Goal: Task Accomplishment & Management: Use online tool/utility

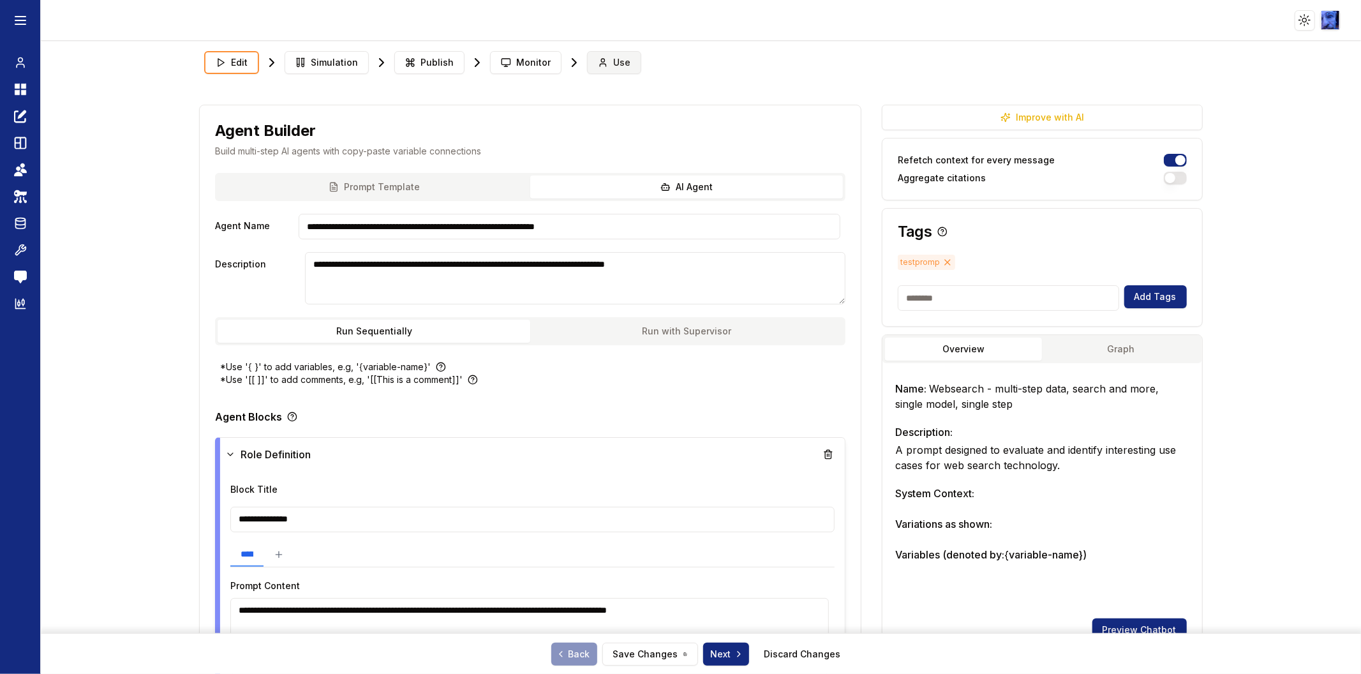
click at [613, 61] on span "Use" at bounding box center [621, 62] width 17 height 13
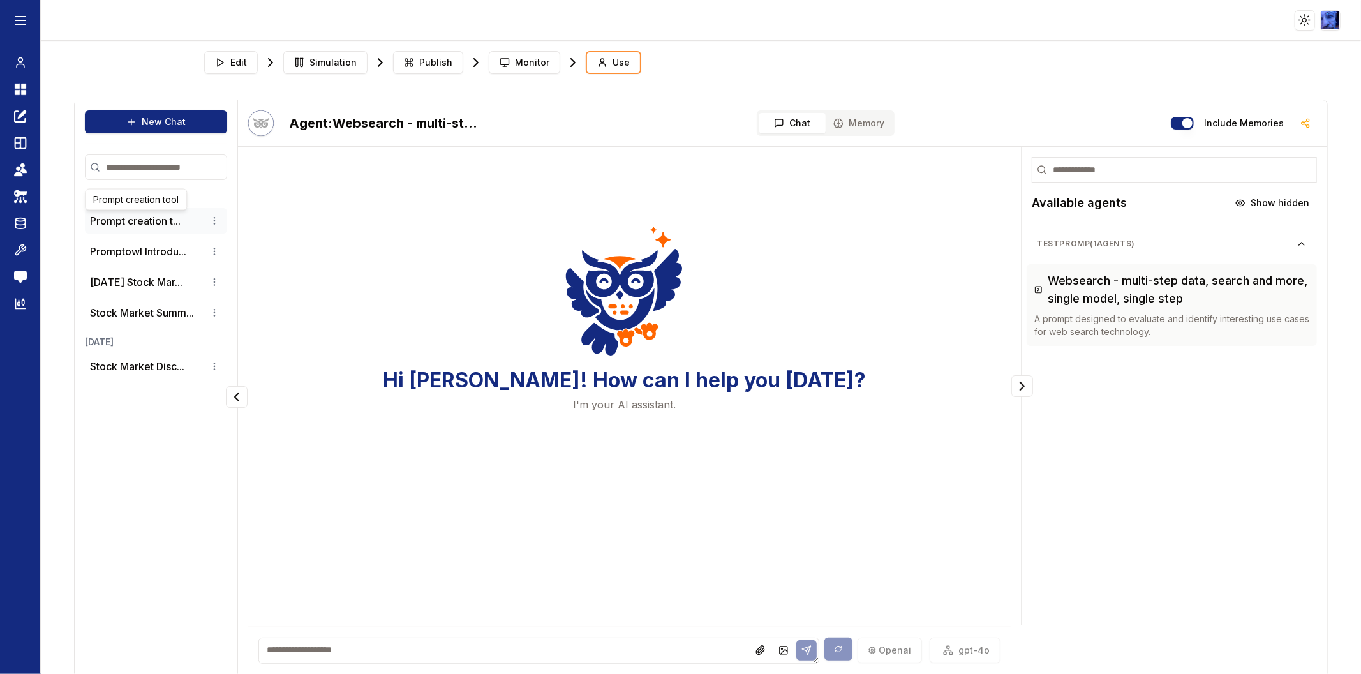
click at [142, 225] on button "Prompt creation t..." at bounding box center [135, 220] width 91 height 15
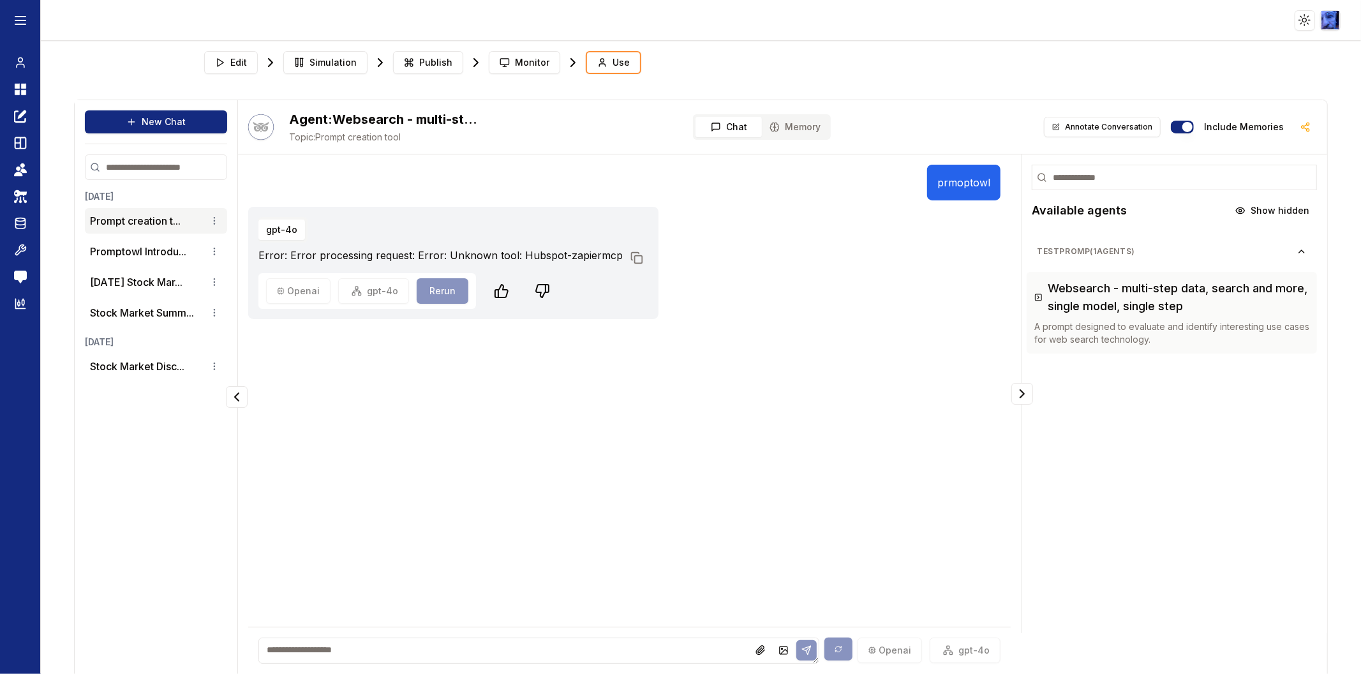
scroll to position [19, 0]
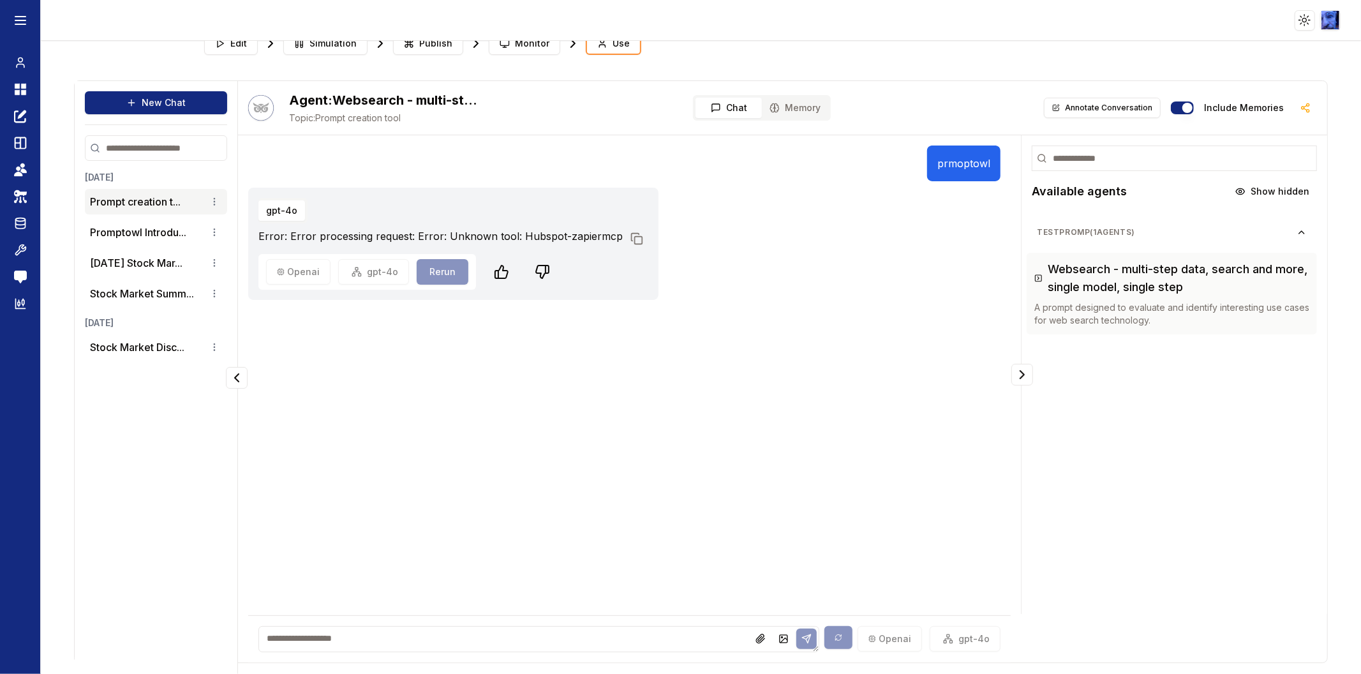
click at [937, 162] on p "prmoptowl" at bounding box center [963, 163] width 53 height 15
copy p "prmoptowl"
click at [160, 102] on button "New Chat" at bounding box center [156, 102] width 142 height 23
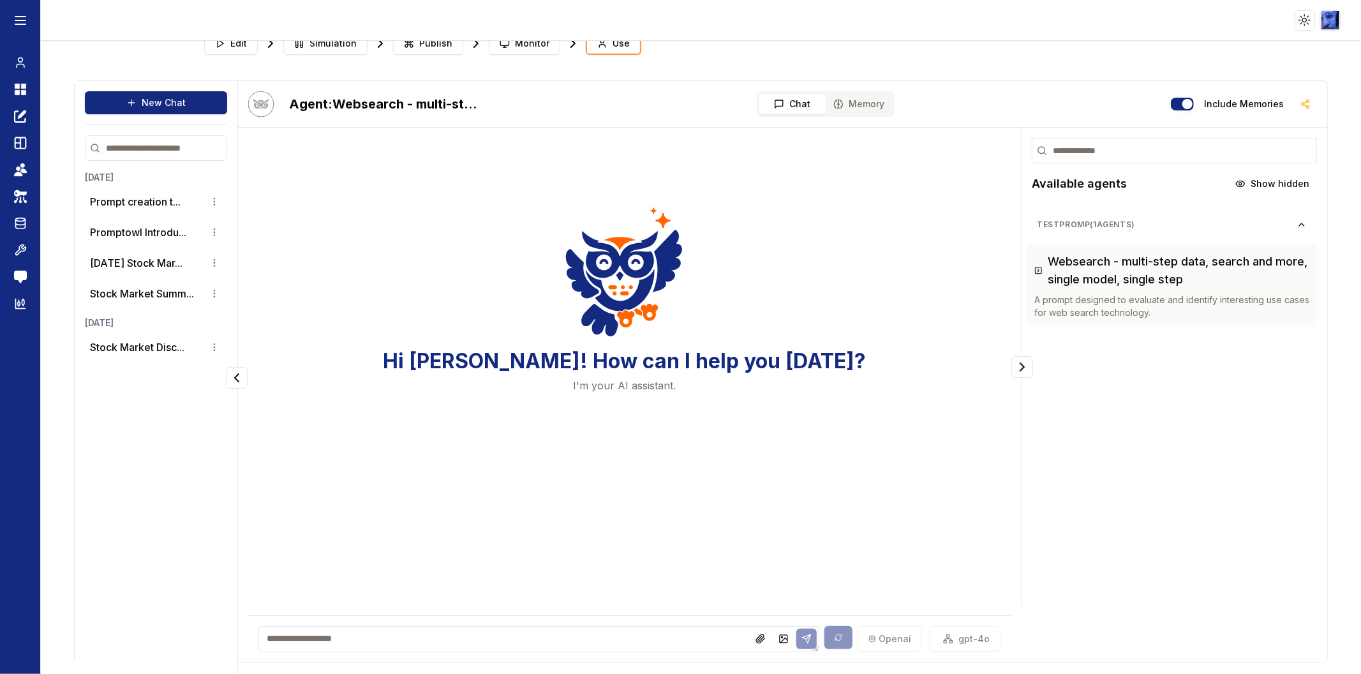
click at [384, 639] on textarea at bounding box center [539, 639] width 562 height 26
paste textarea "*********"
type textarea "*********"
click at [801, 639] on icon at bounding box center [806, 639] width 10 height 10
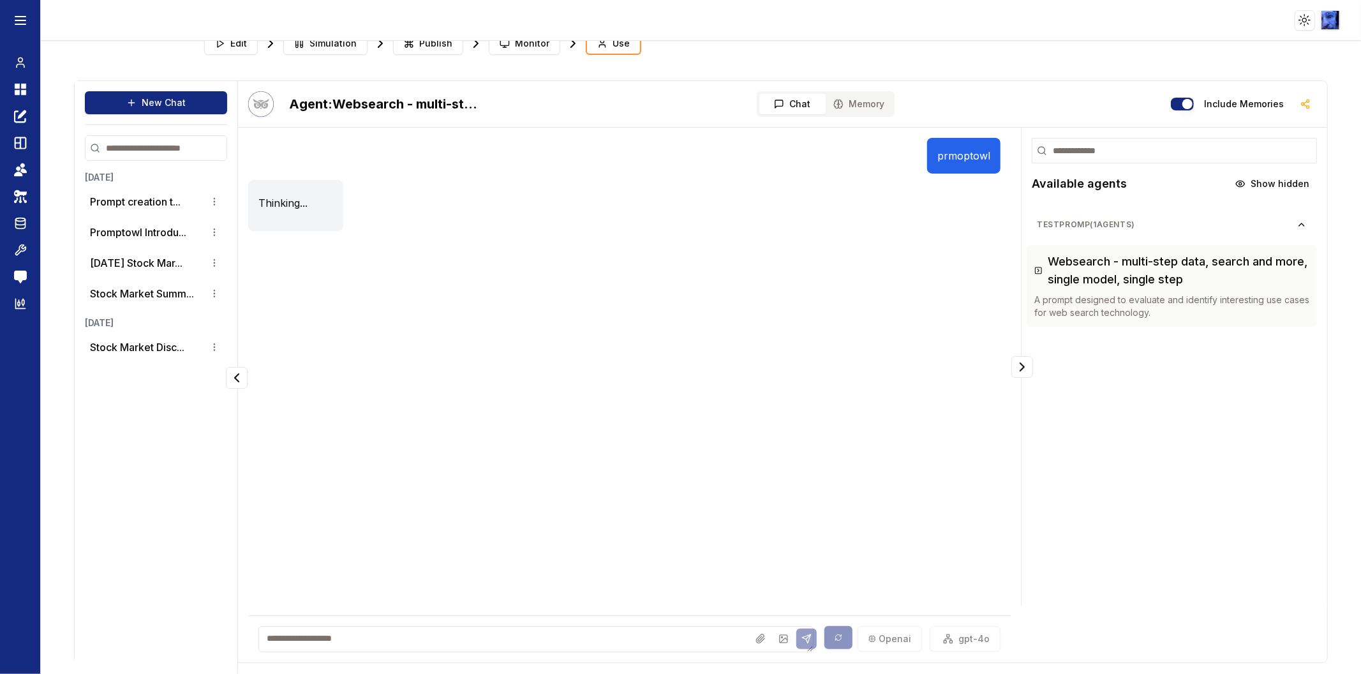
scroll to position [0, 0]
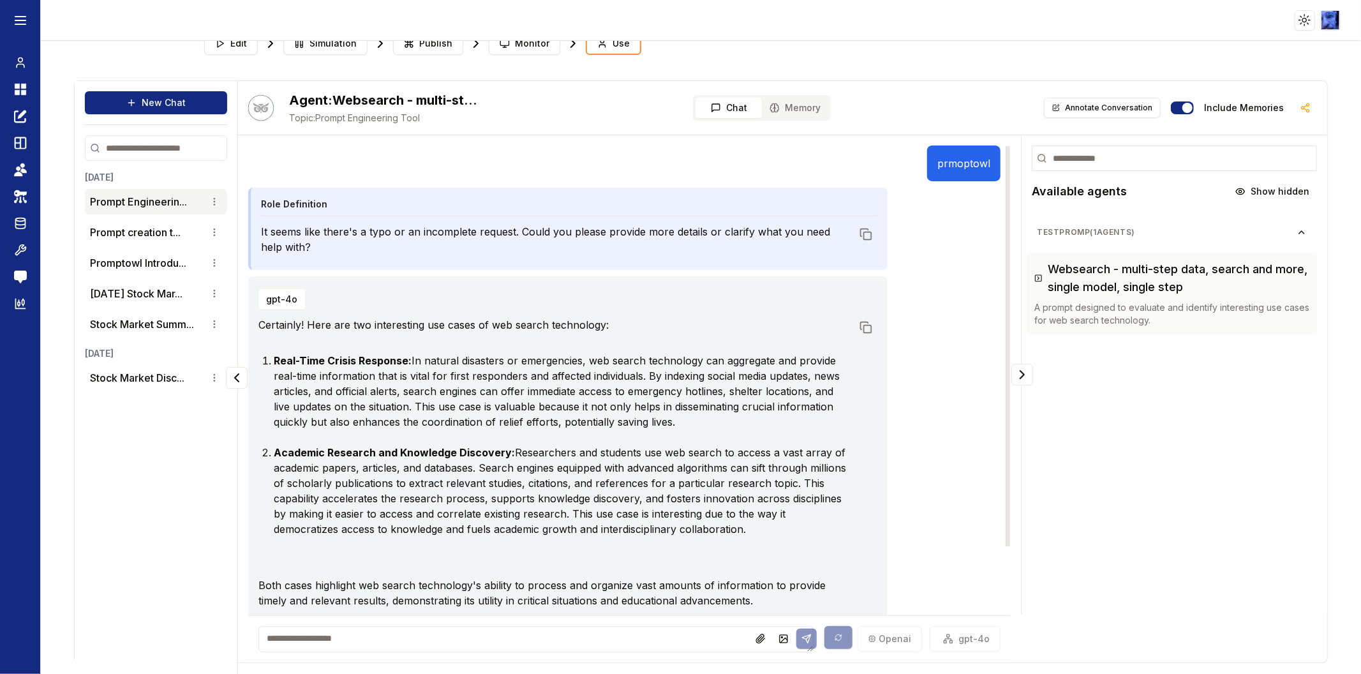
click at [977, 379] on div "gpt-4o Certainly! Here are two interesting use cases of web search technology: …" at bounding box center [624, 470] width 753 height 388
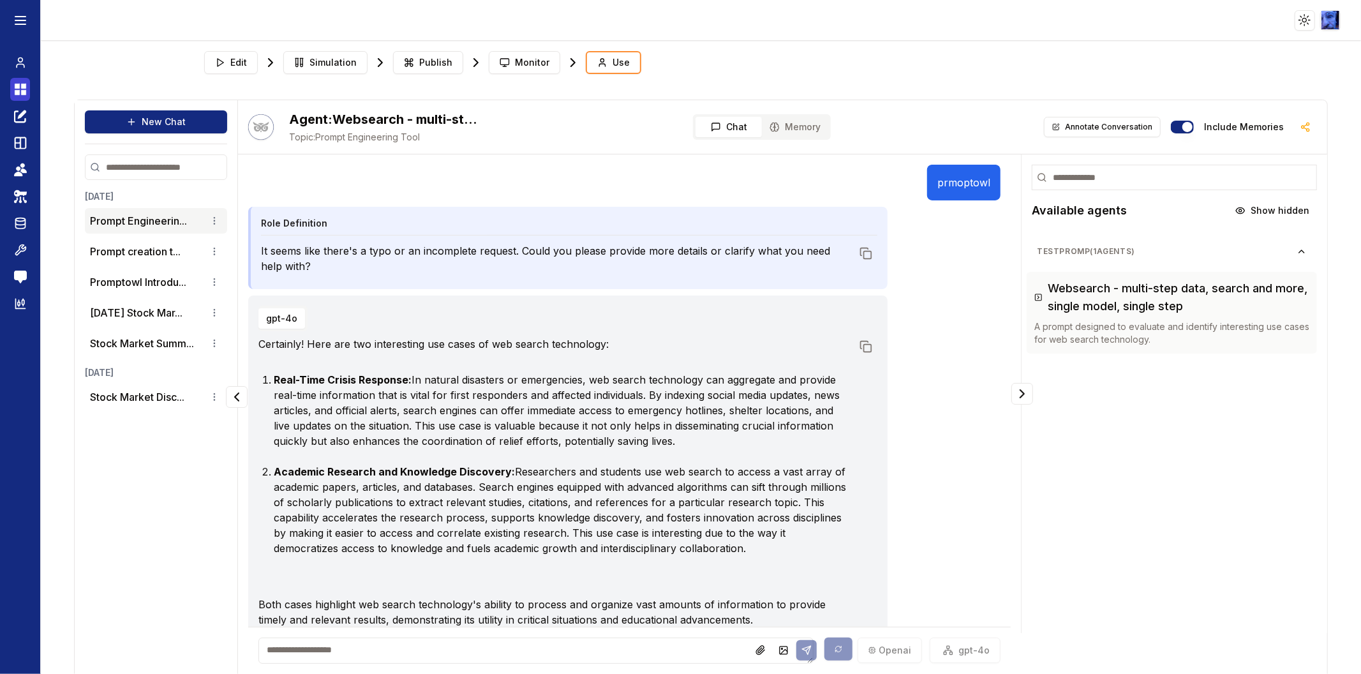
click at [19, 89] on icon at bounding box center [20, 89] width 13 height 15
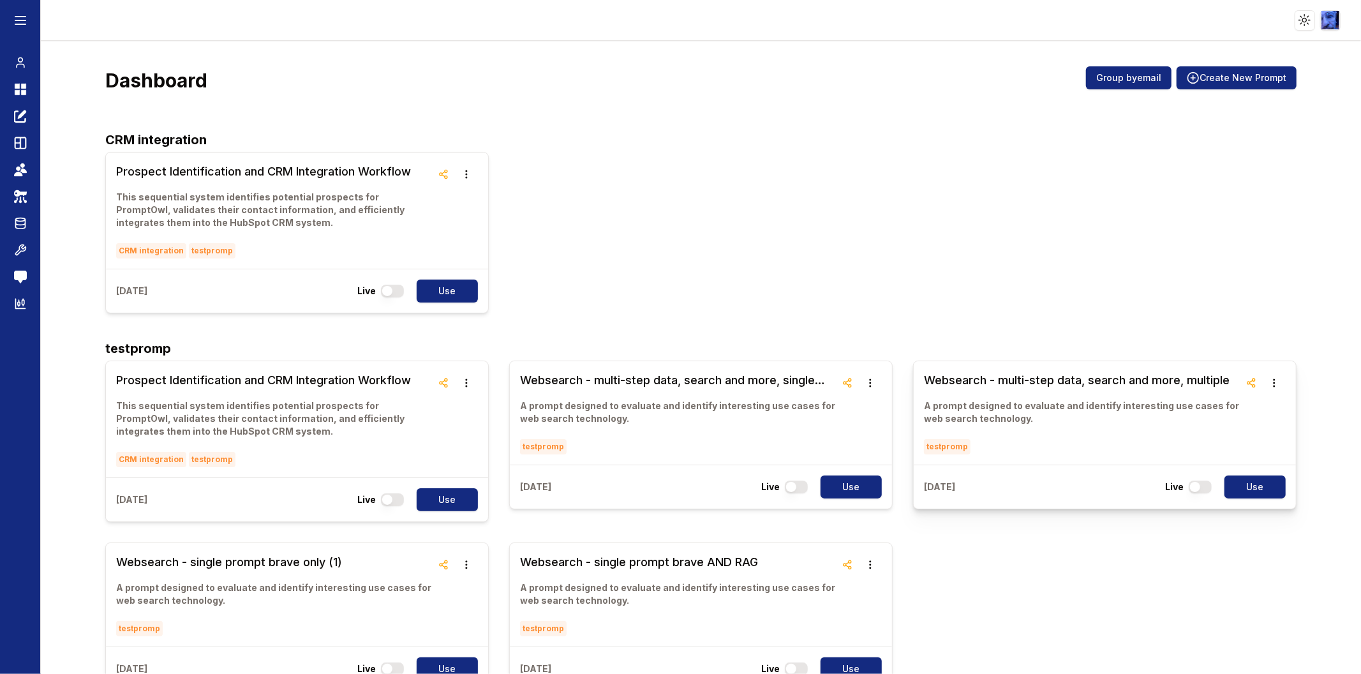
click at [1006, 378] on h3 "Websearch - multi-step data, search and more, multiple" at bounding box center [1082, 380] width 316 height 18
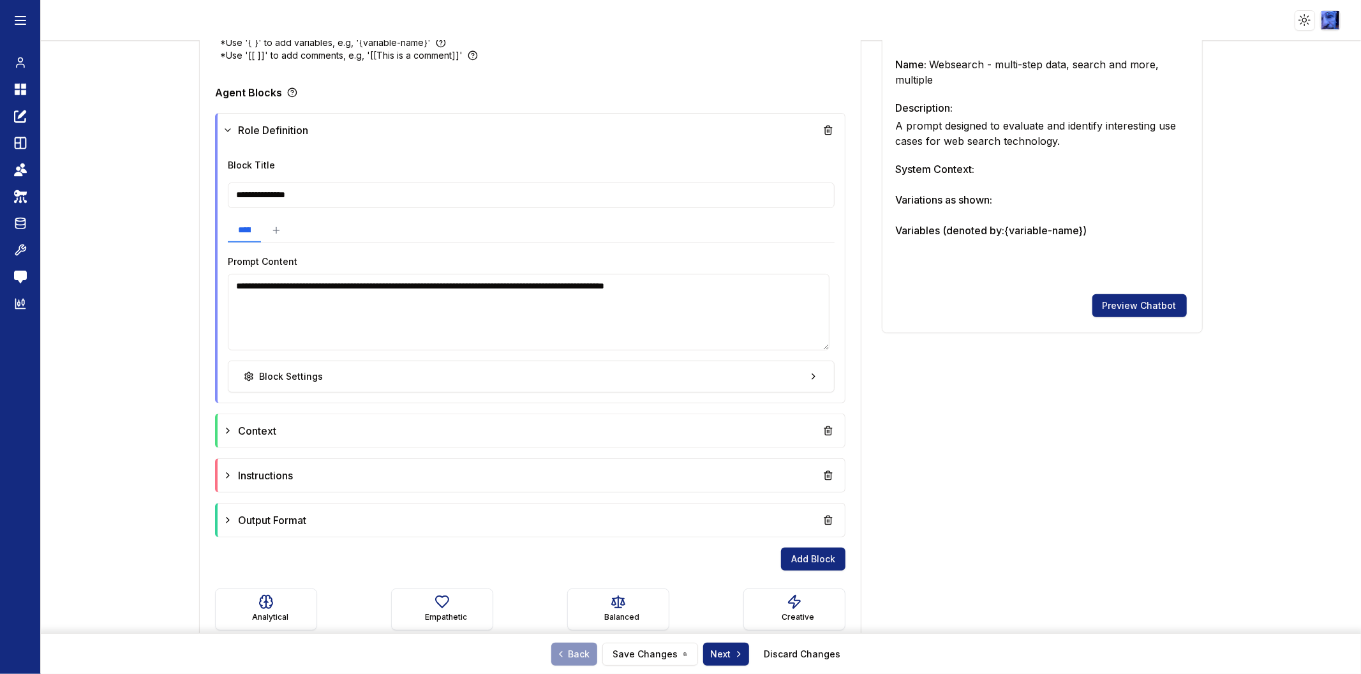
scroll to position [347, 0]
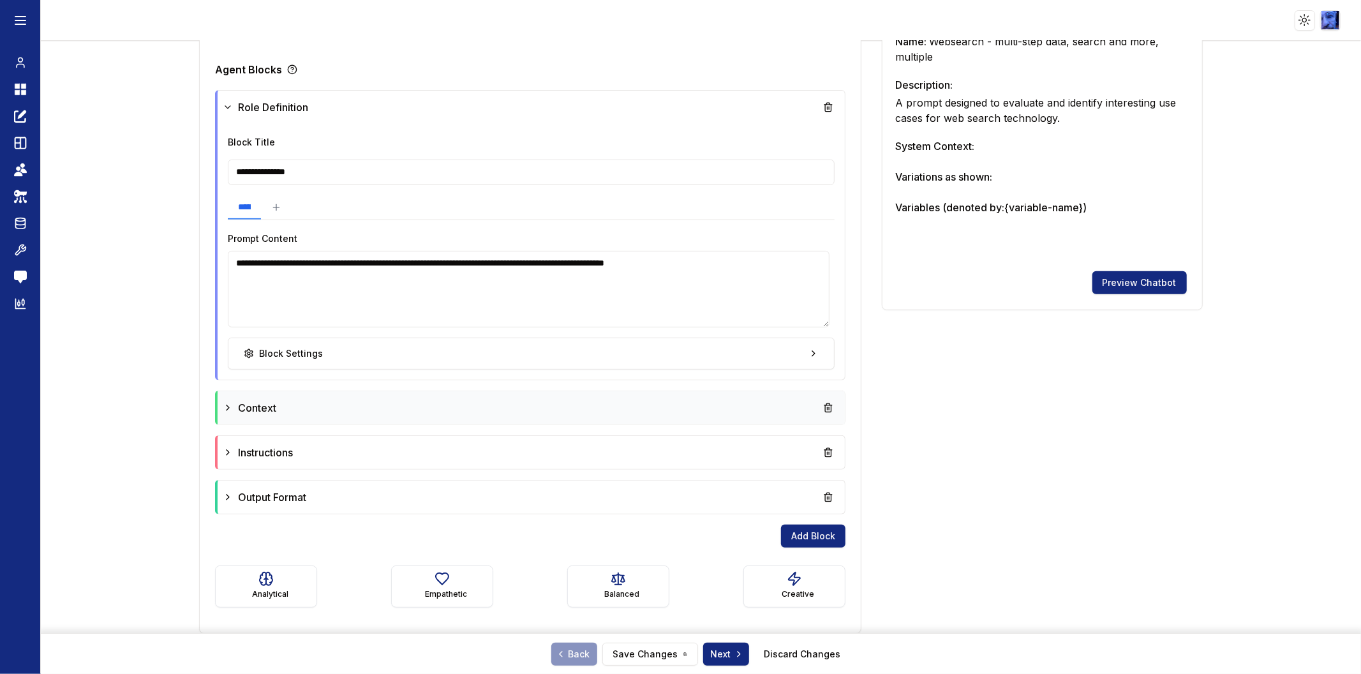
click at [429, 398] on div "Context" at bounding box center [531, 407] width 617 height 23
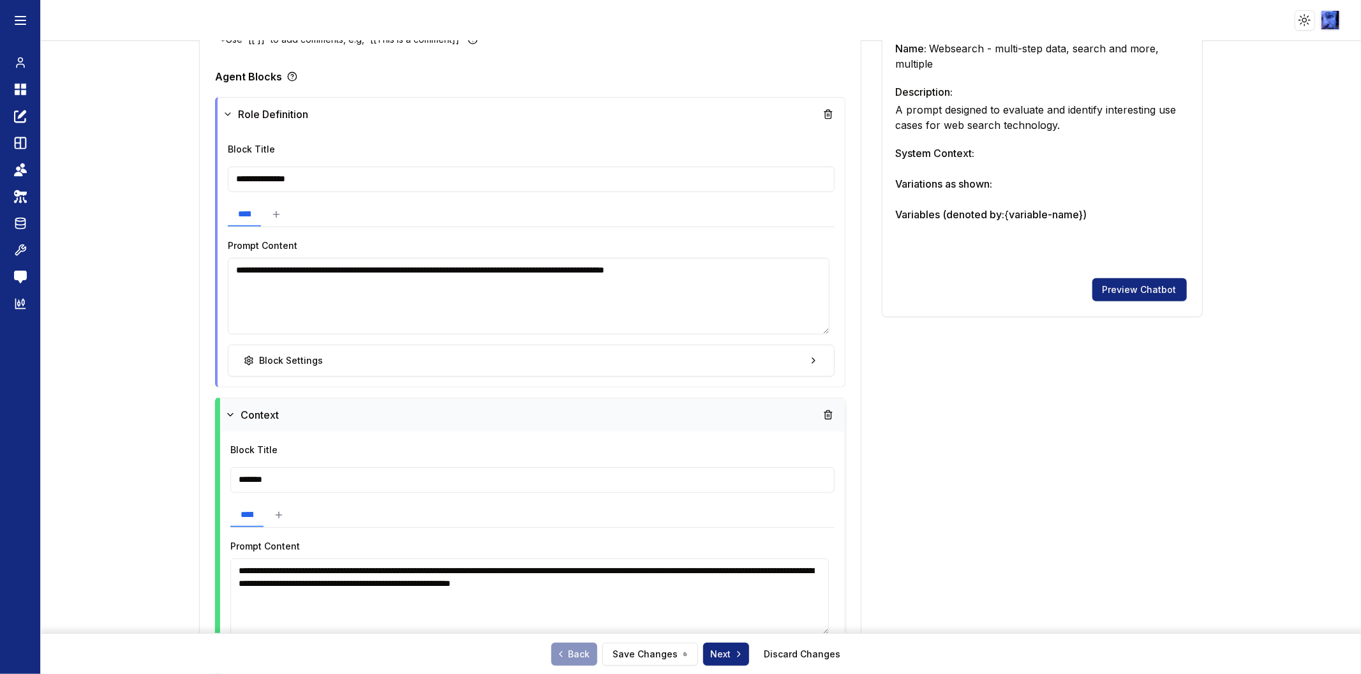
scroll to position [276, 0]
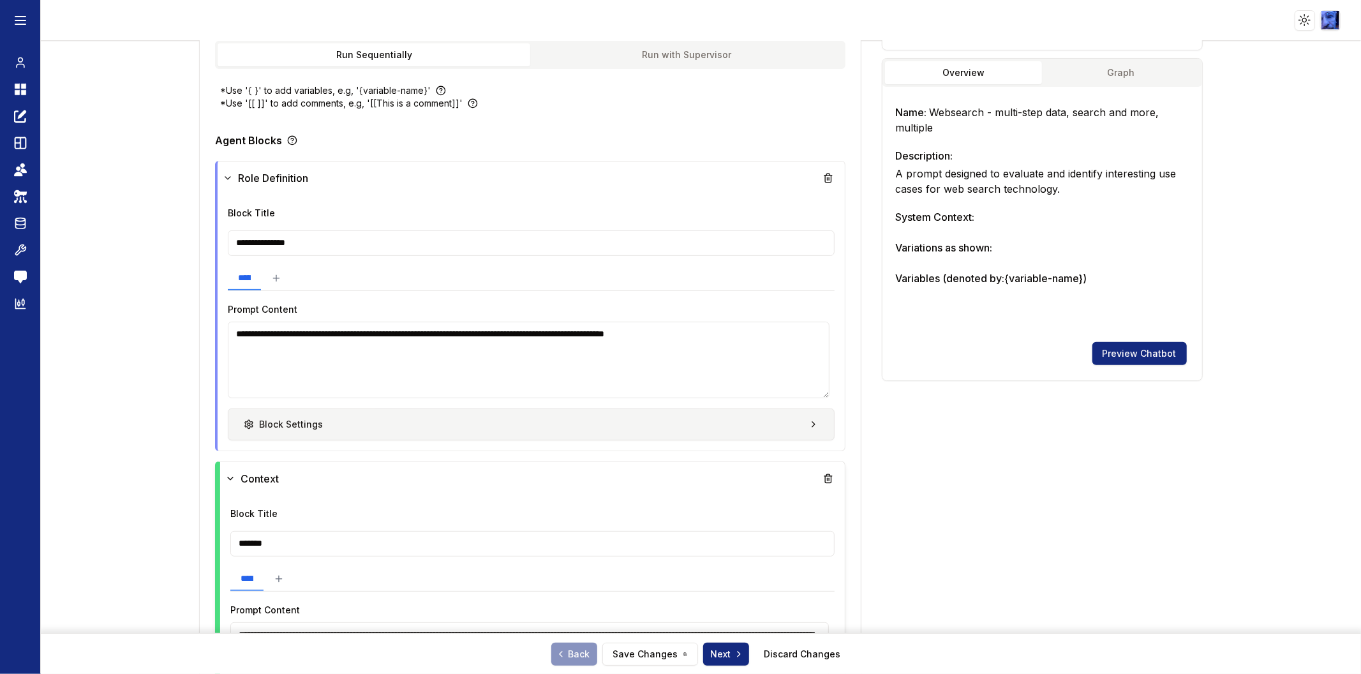
click at [498, 418] on button "Block Settings" at bounding box center [531, 424] width 607 height 32
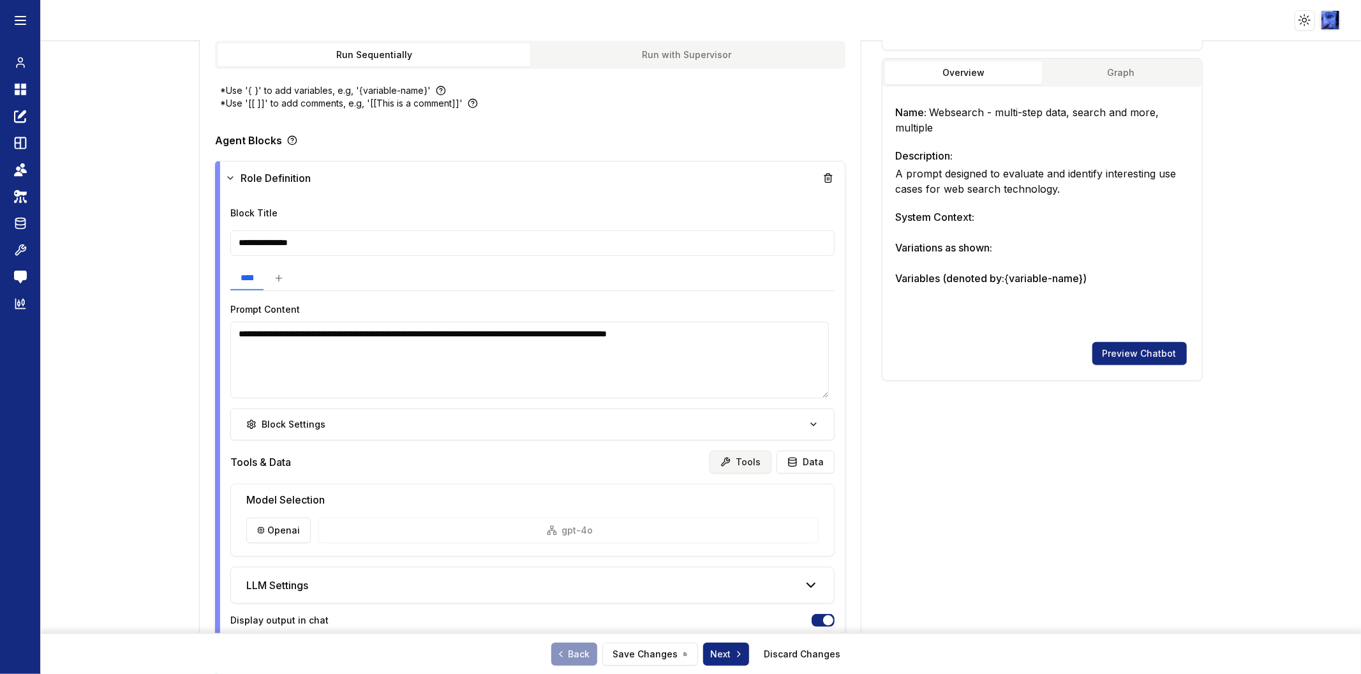
click at [750, 466] on button "Tools" at bounding box center [741, 461] width 62 height 23
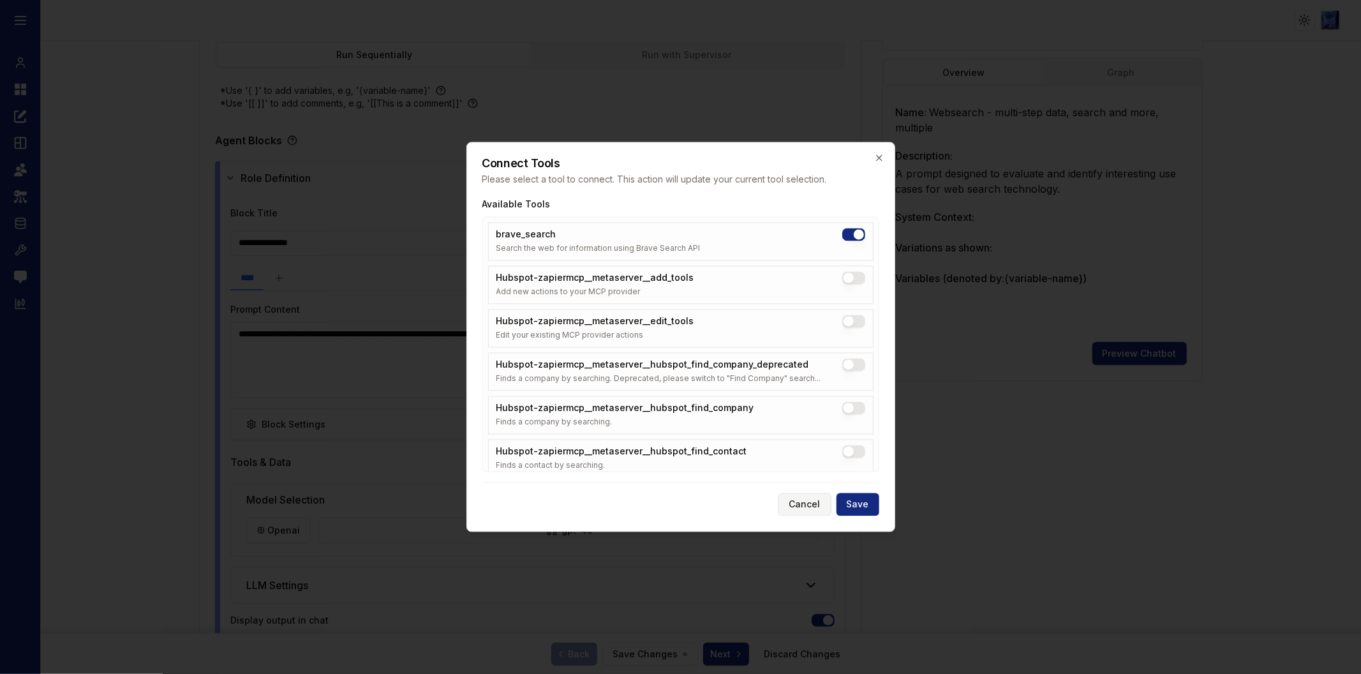
click at [819, 507] on button "Cancel" at bounding box center [804, 504] width 53 height 23
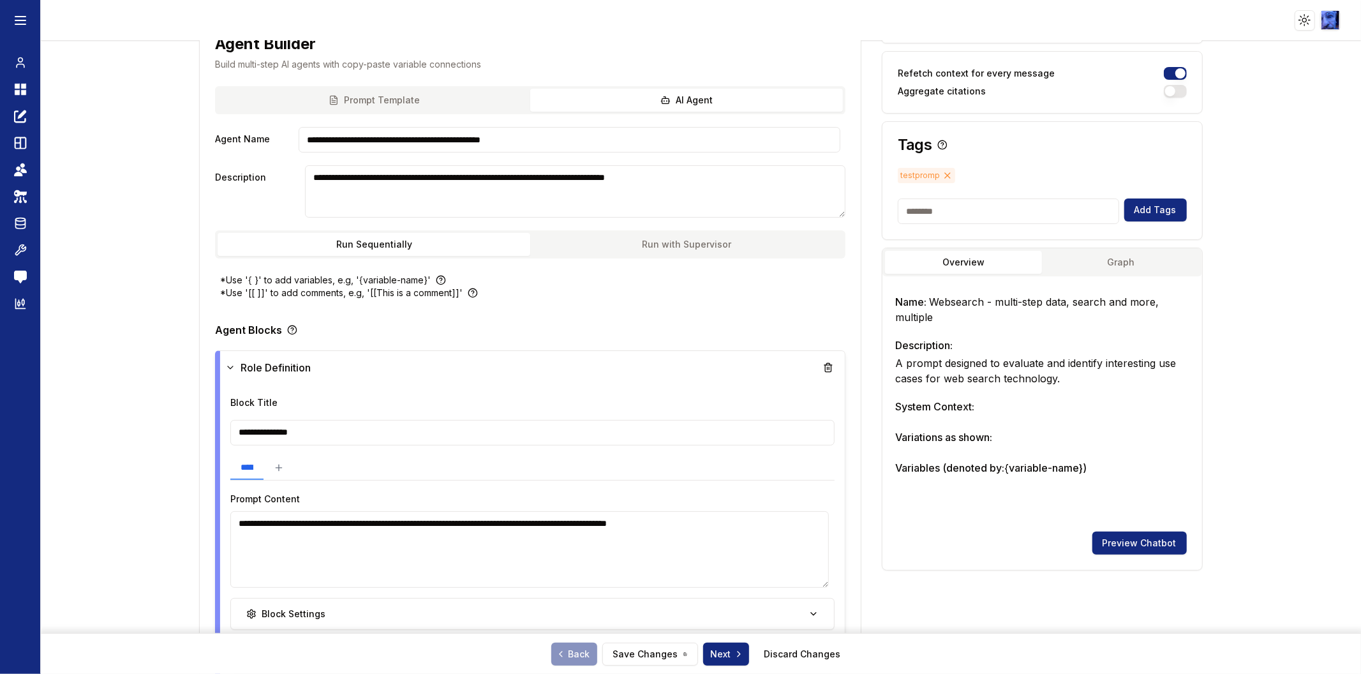
scroll to position [0, 0]
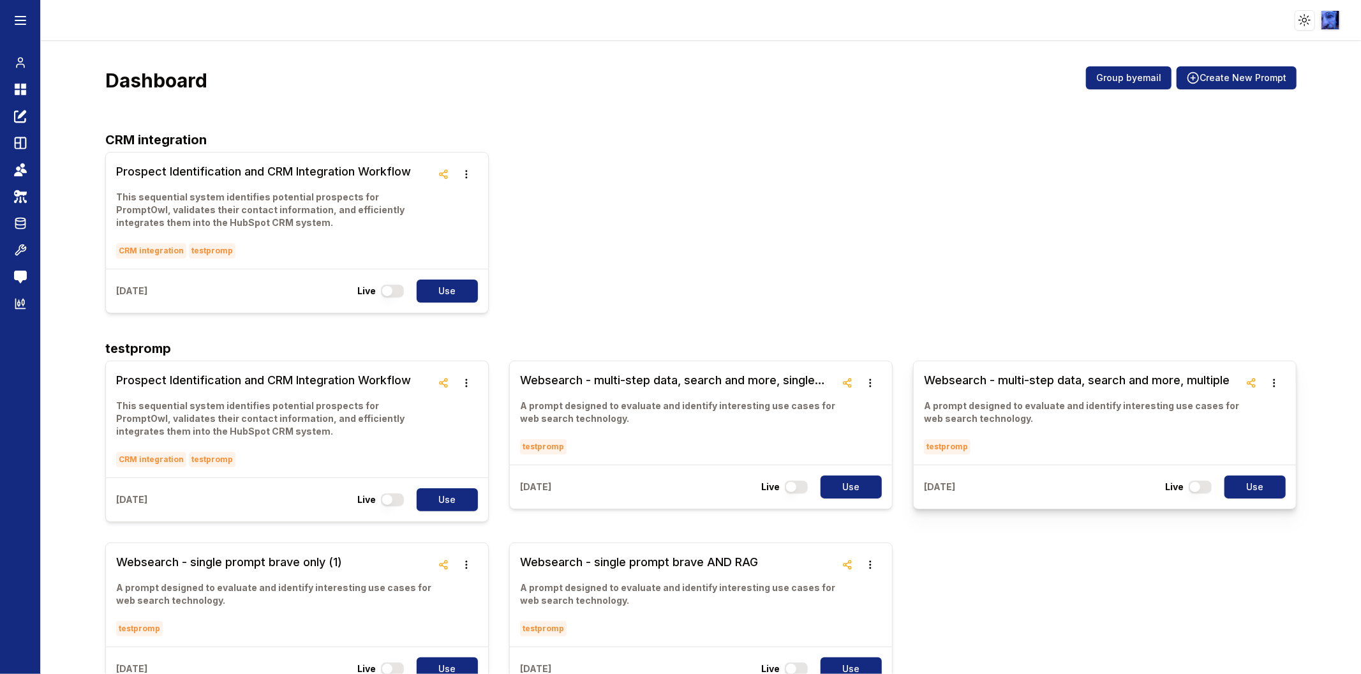
click at [1053, 388] on h3 "Websearch - multi-step data, search and more, multiple" at bounding box center [1082, 380] width 316 height 18
click at [731, 387] on h3 "Websearch - multi-step data, search and more, single model, single step" at bounding box center [678, 380] width 316 height 18
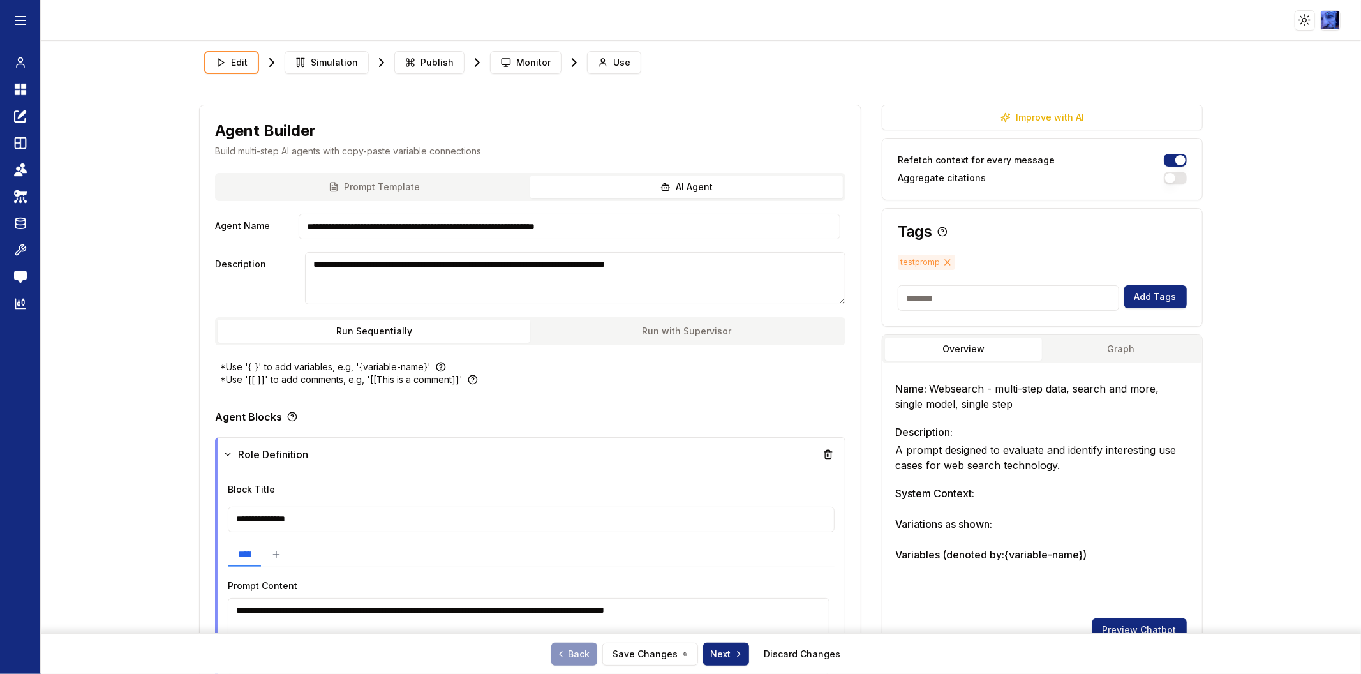
scroll to position [212, 0]
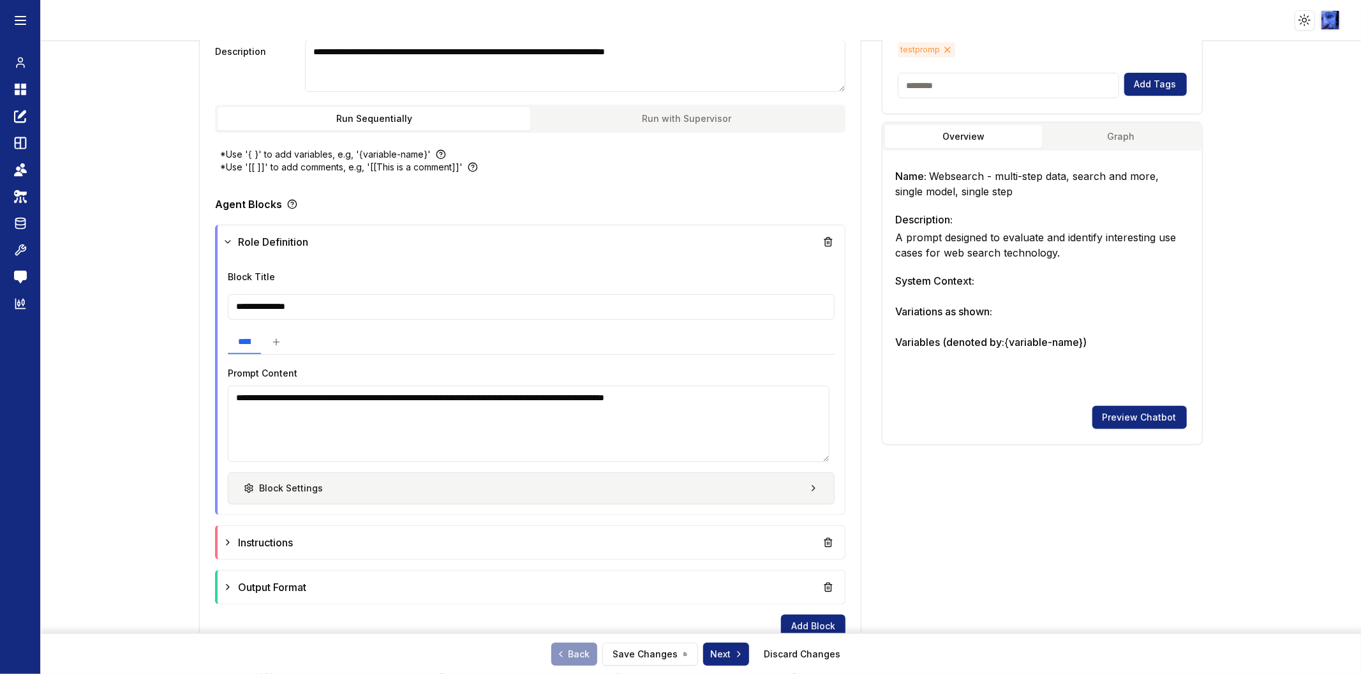
click at [272, 488] on div "Block Settings" at bounding box center [283, 488] width 79 height 13
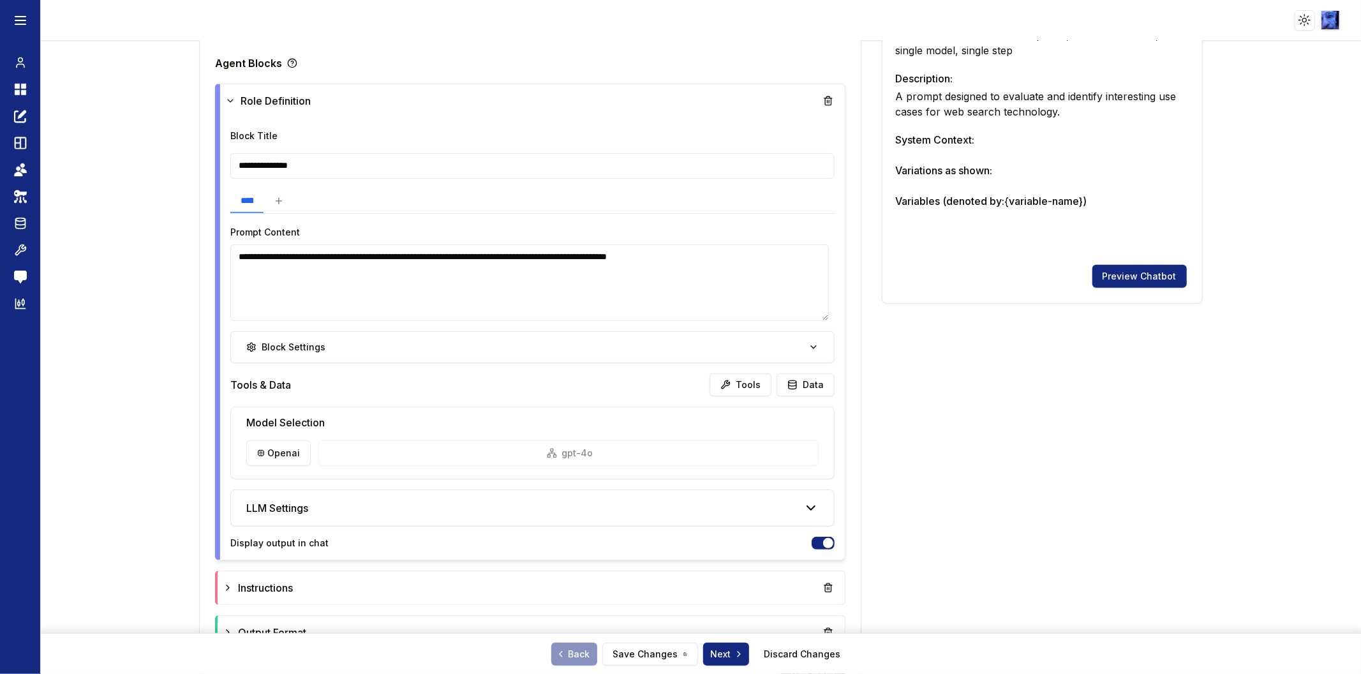
scroll to position [354, 0]
click at [731, 383] on button "Tools" at bounding box center [741, 384] width 62 height 23
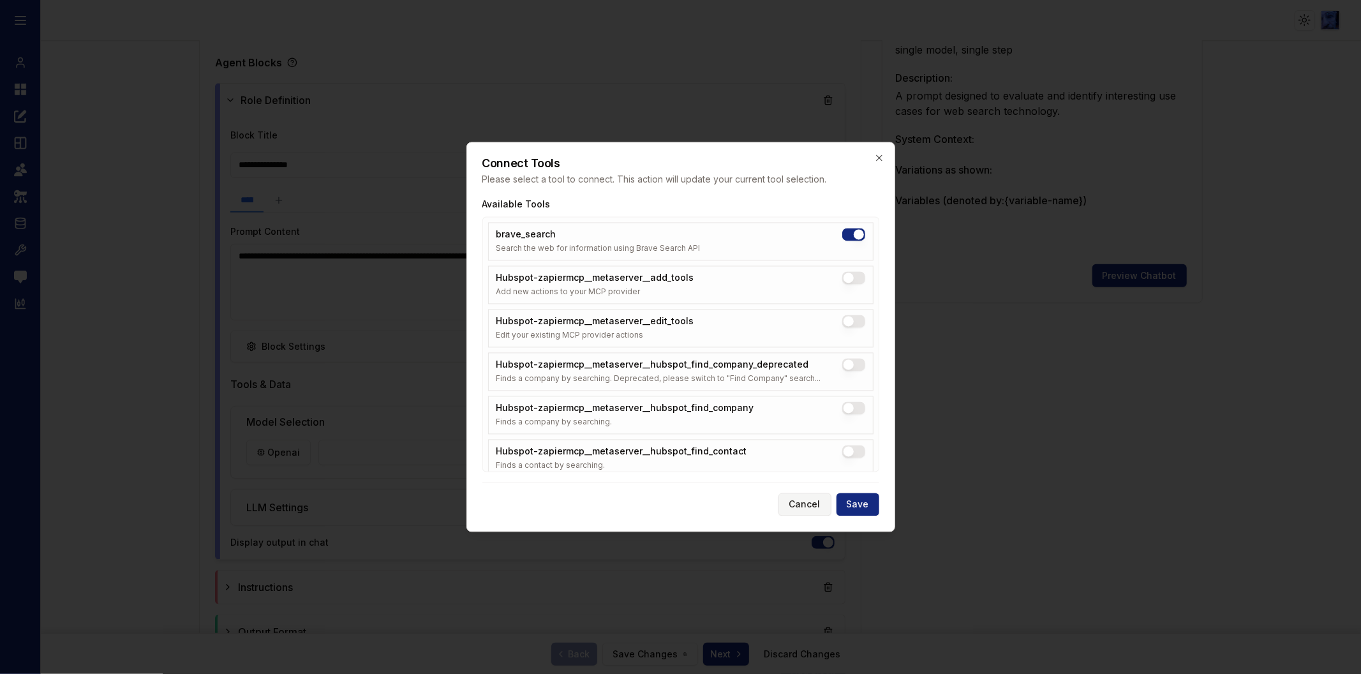
click at [793, 503] on button "Cancel" at bounding box center [804, 504] width 53 height 23
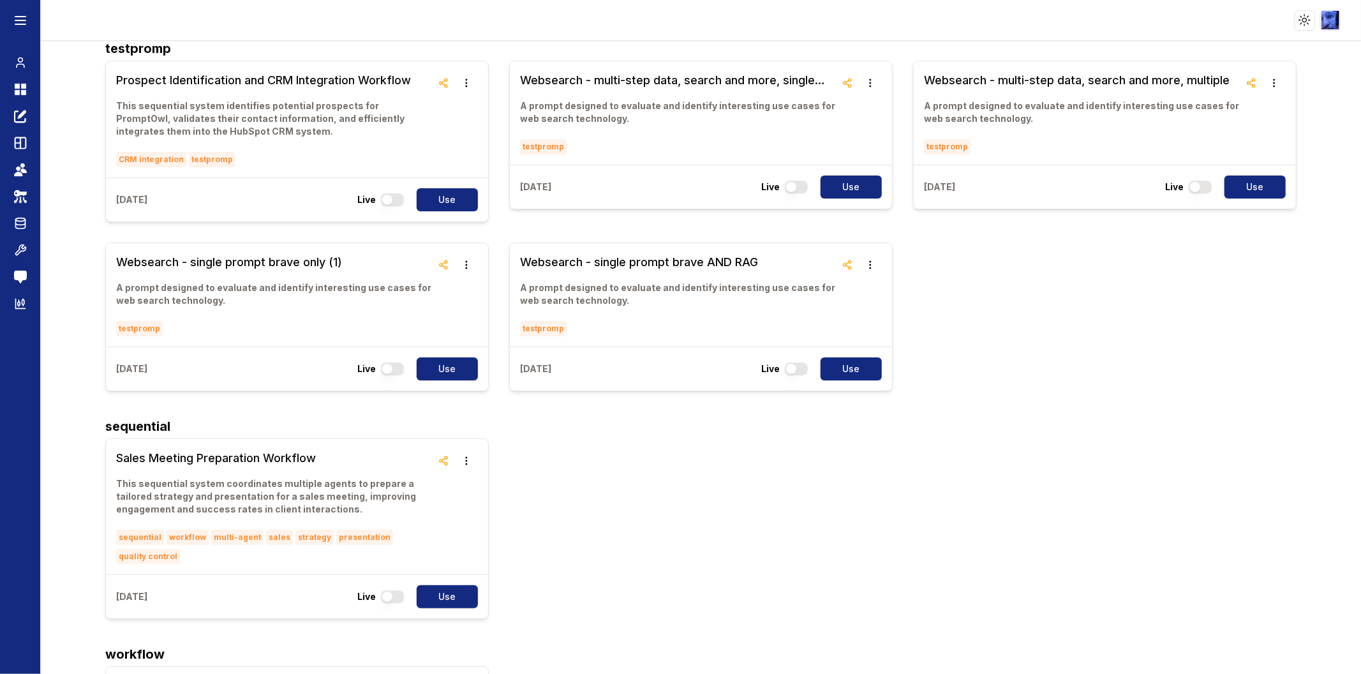
scroll to position [142, 0]
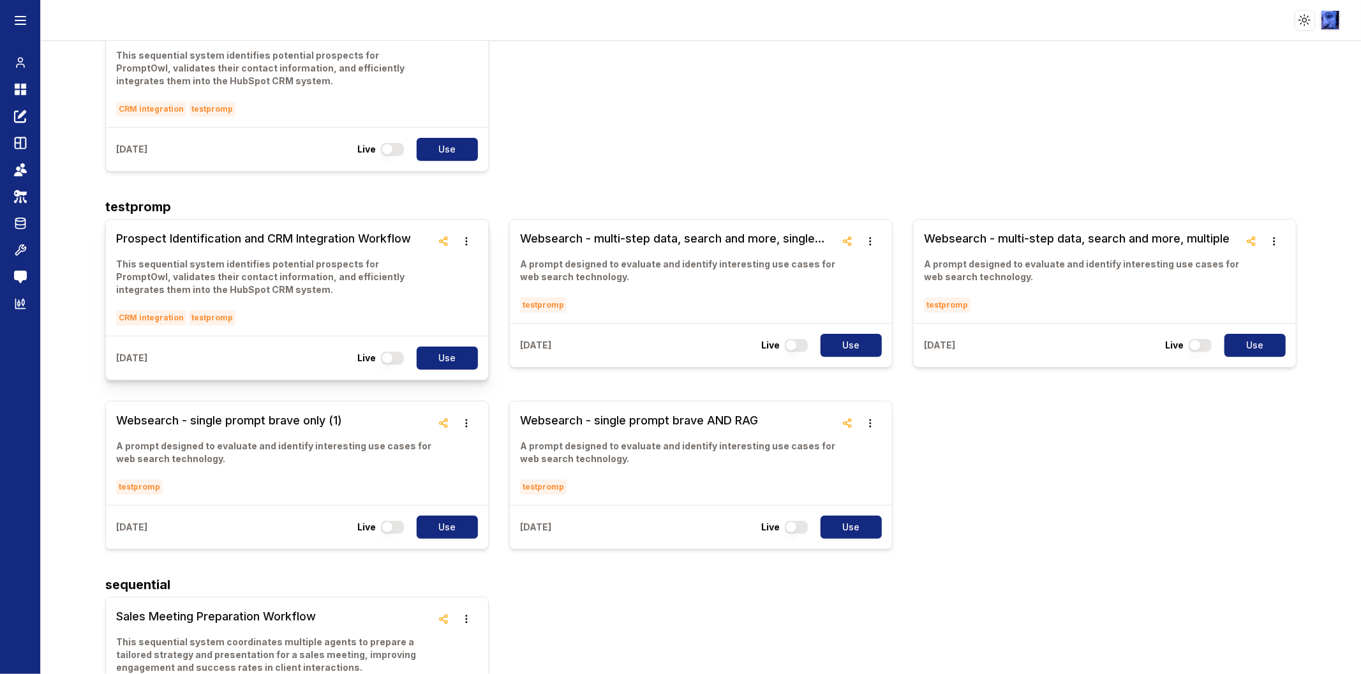
click at [181, 242] on h3 "Prospect Identification and CRM Integration Workflow" at bounding box center [274, 239] width 316 height 18
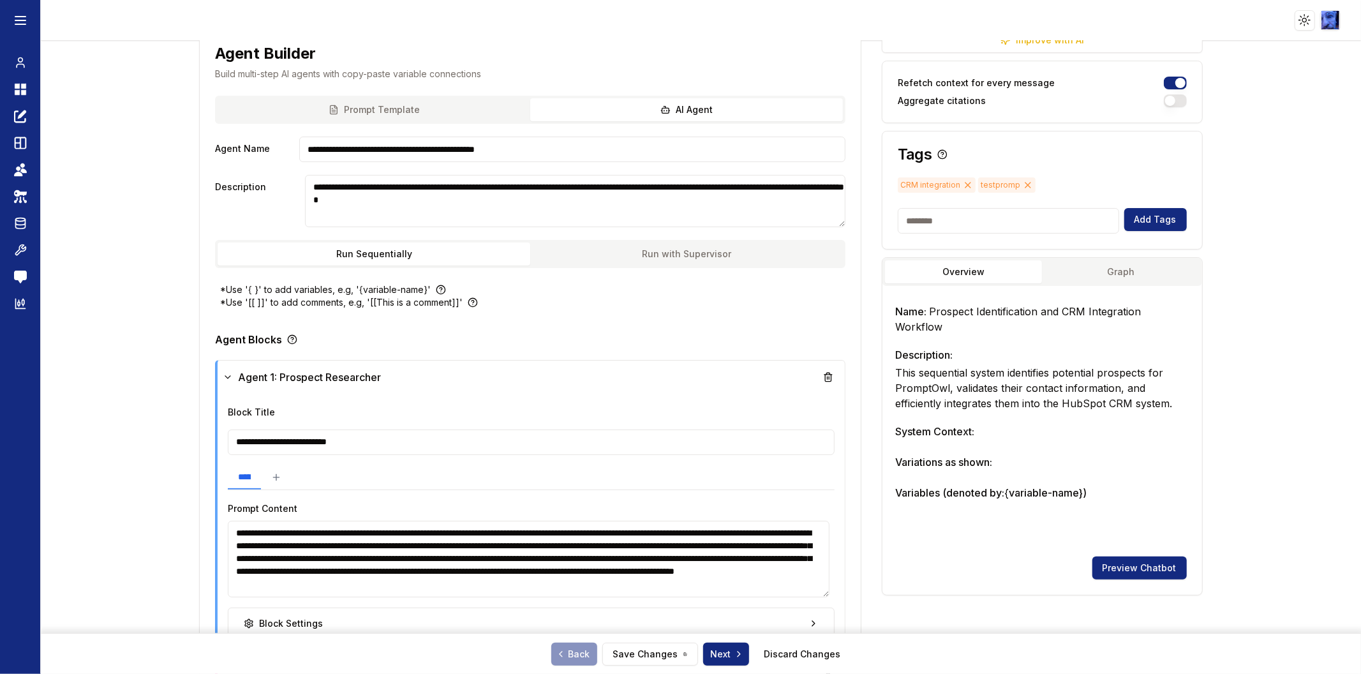
scroll to position [212, 0]
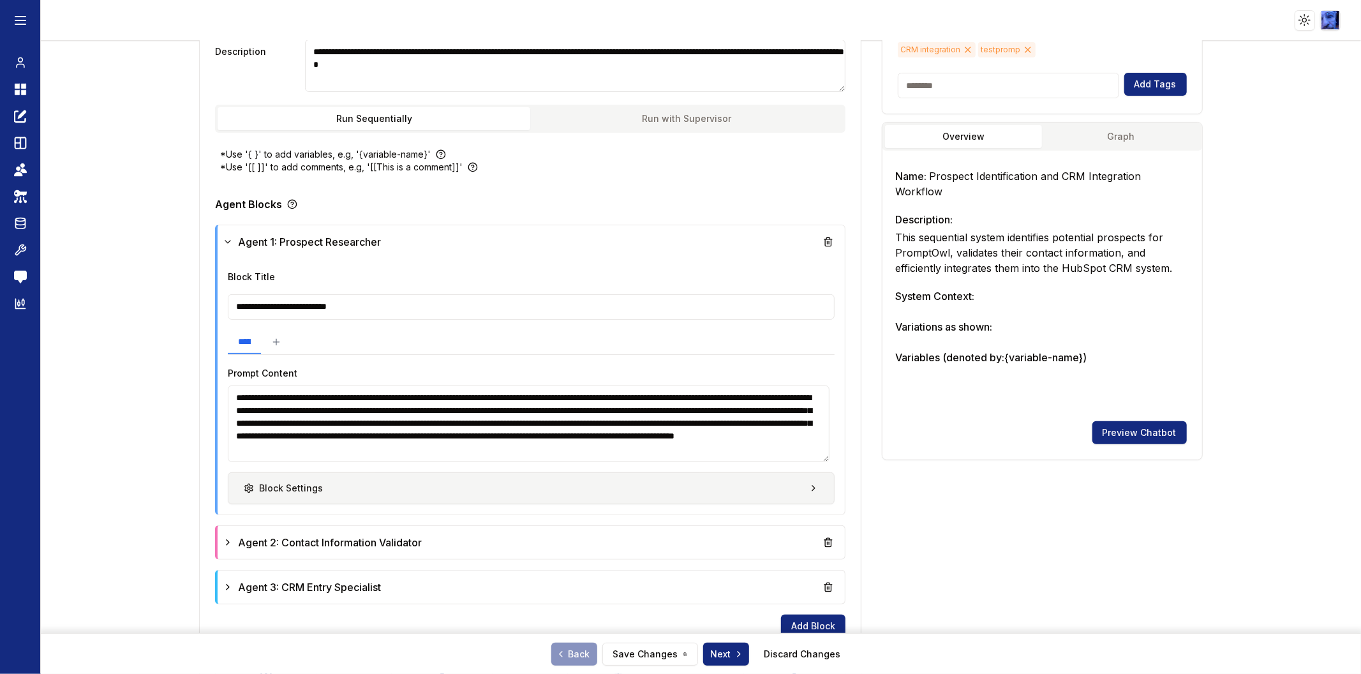
click at [773, 482] on button "Block Settings" at bounding box center [531, 488] width 607 height 32
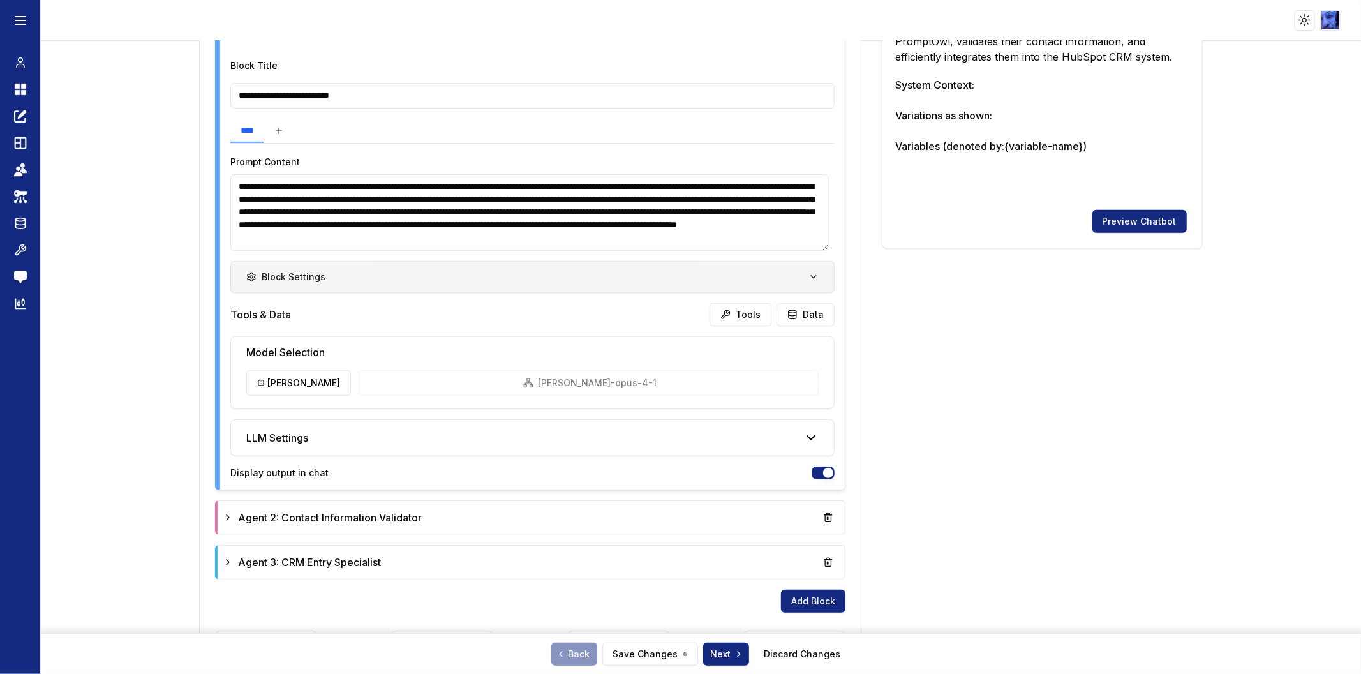
scroll to position [425, 0]
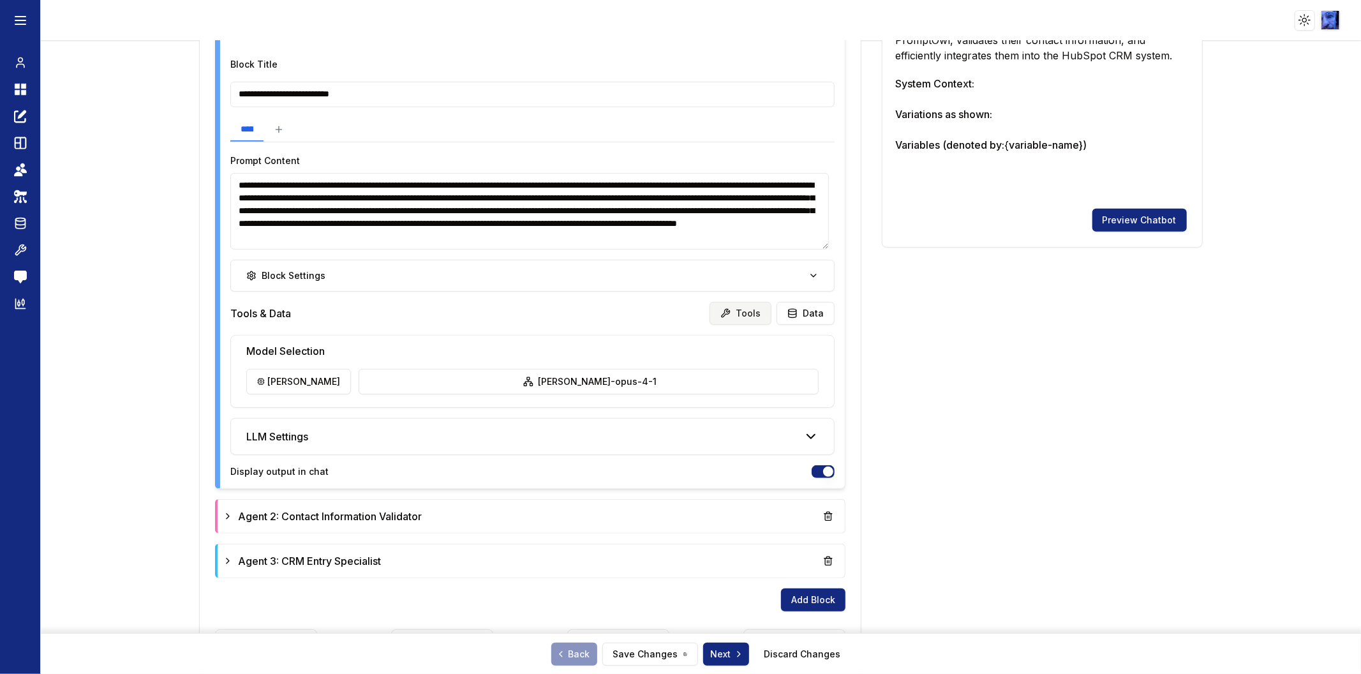
click at [751, 313] on button "Tools" at bounding box center [741, 313] width 62 height 23
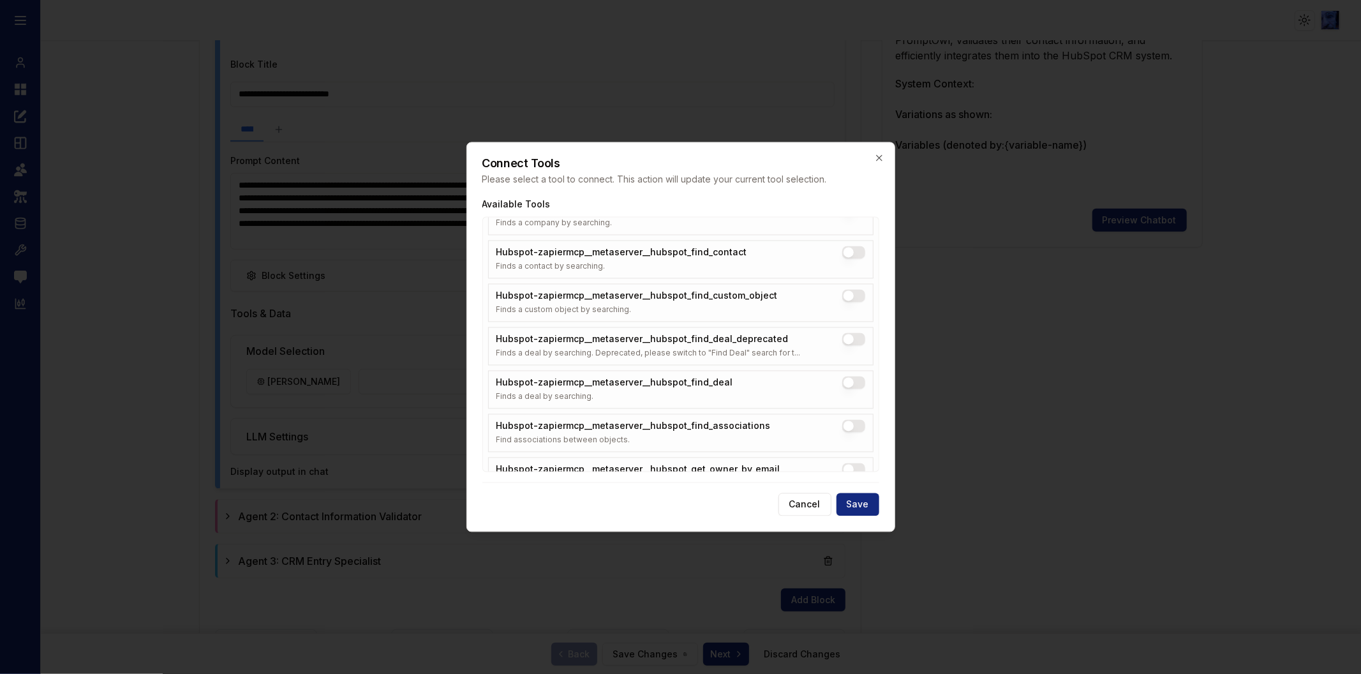
scroll to position [8, 0]
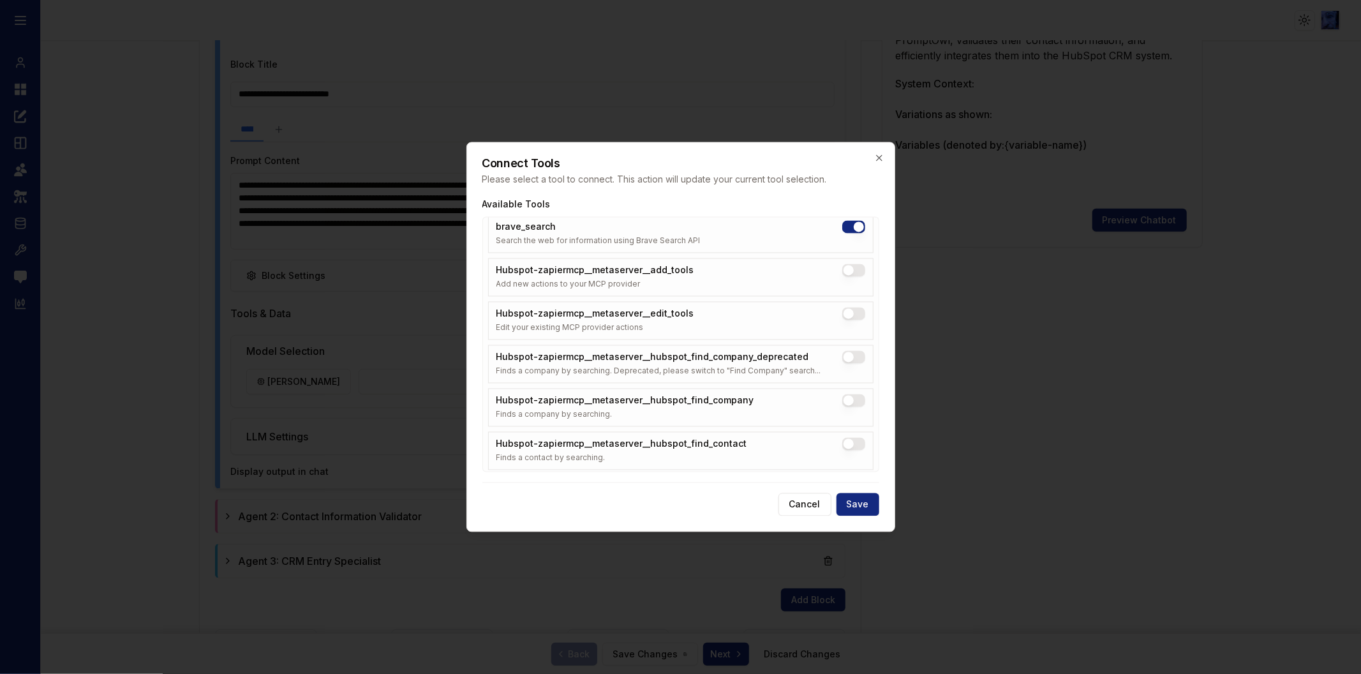
click at [842, 405] on button "Hubspot-zapiermcp__metaserver__hubspot_find_company" at bounding box center [853, 400] width 23 height 13
click at [863, 500] on button "Save" at bounding box center [858, 504] width 43 height 23
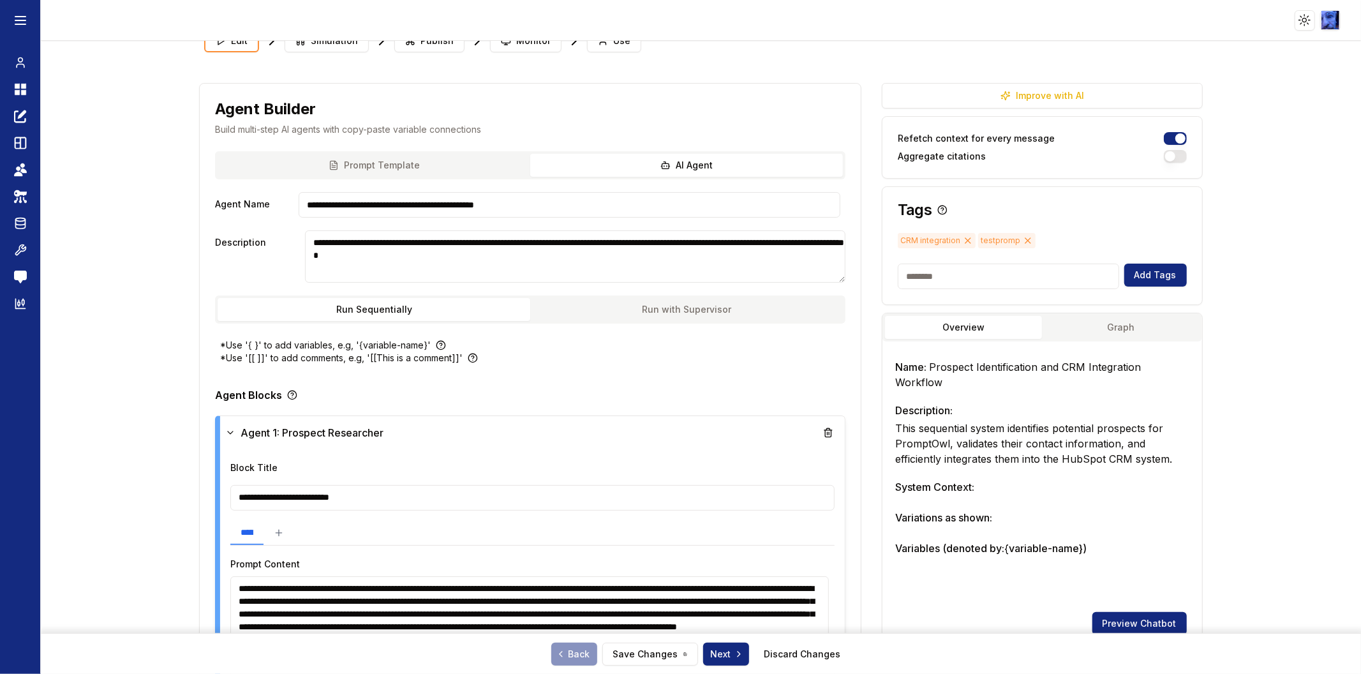
scroll to position [0, 0]
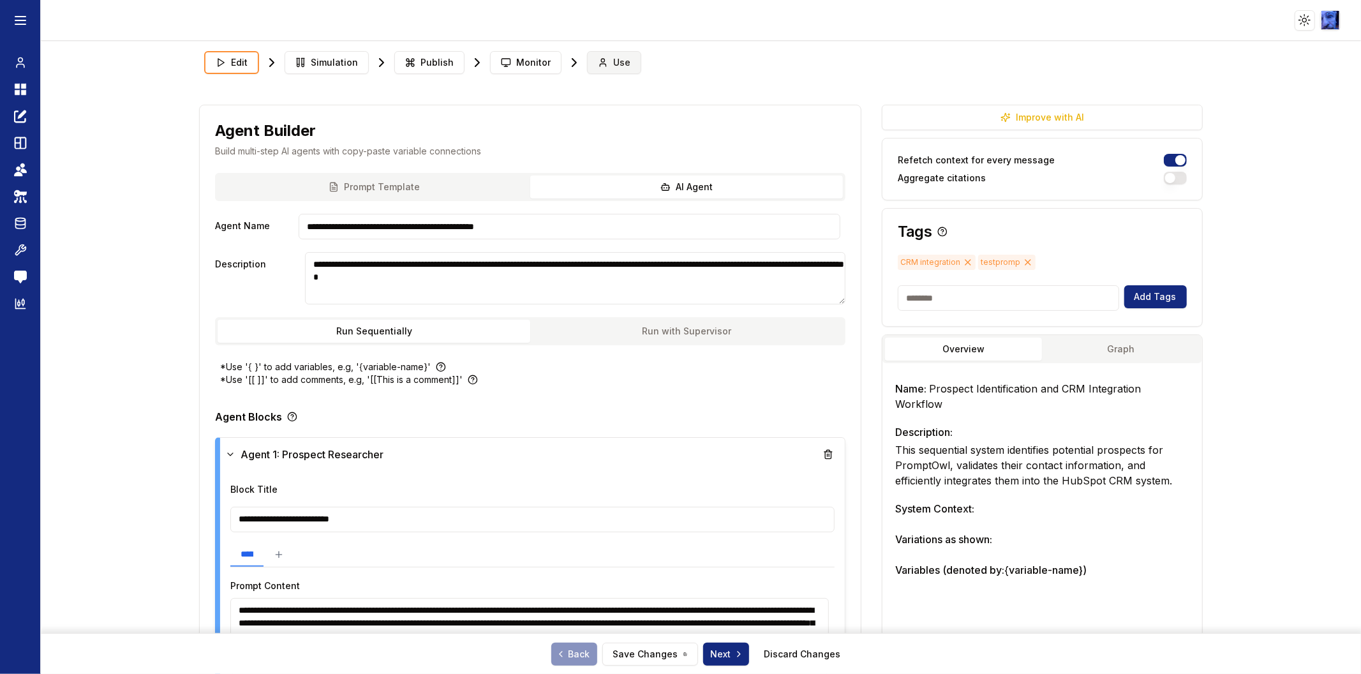
click at [598, 59] on icon at bounding box center [603, 62] width 10 height 10
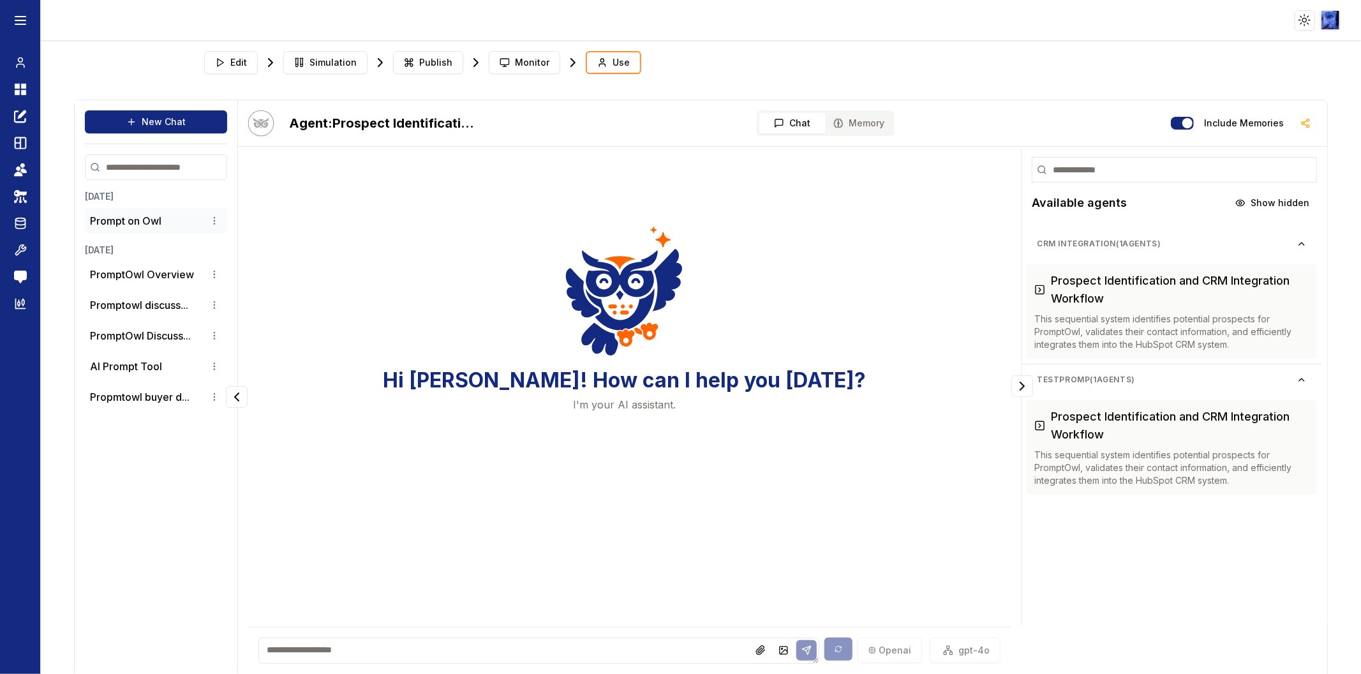
click at [158, 219] on p "Prompt on Owl" at bounding box center [125, 220] width 71 height 15
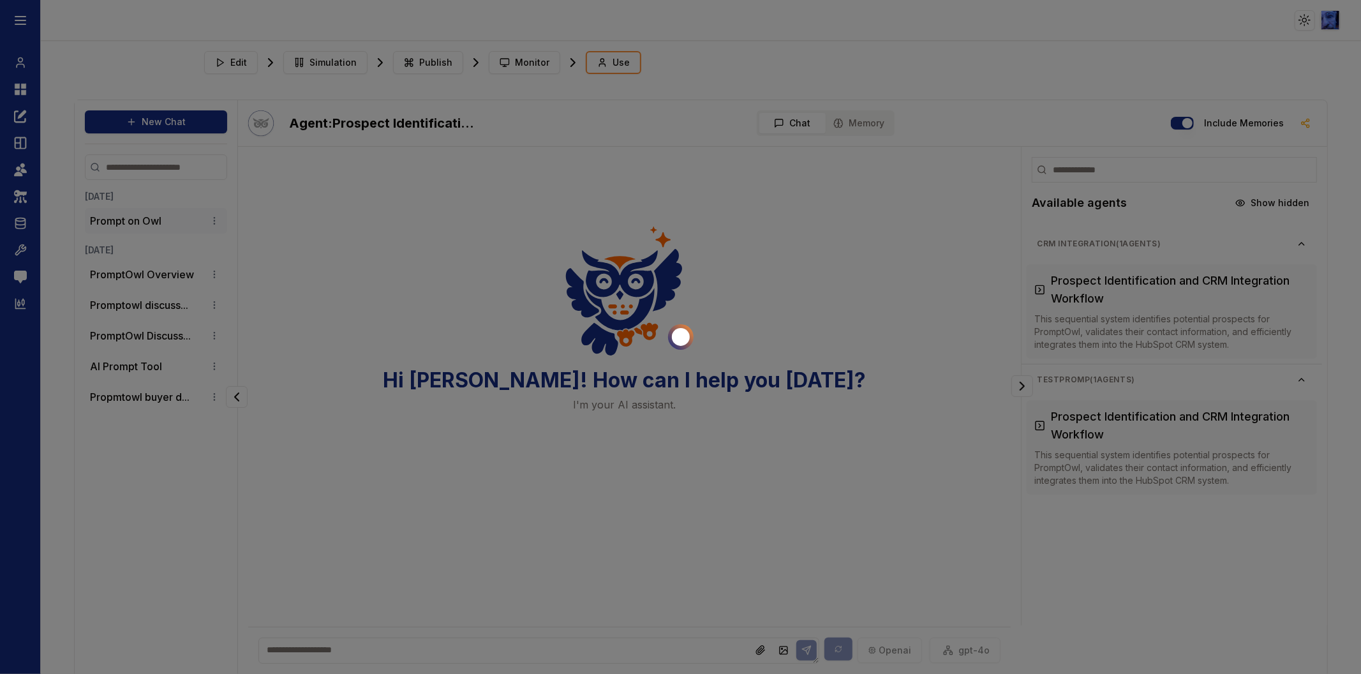
scroll to position [19, 0]
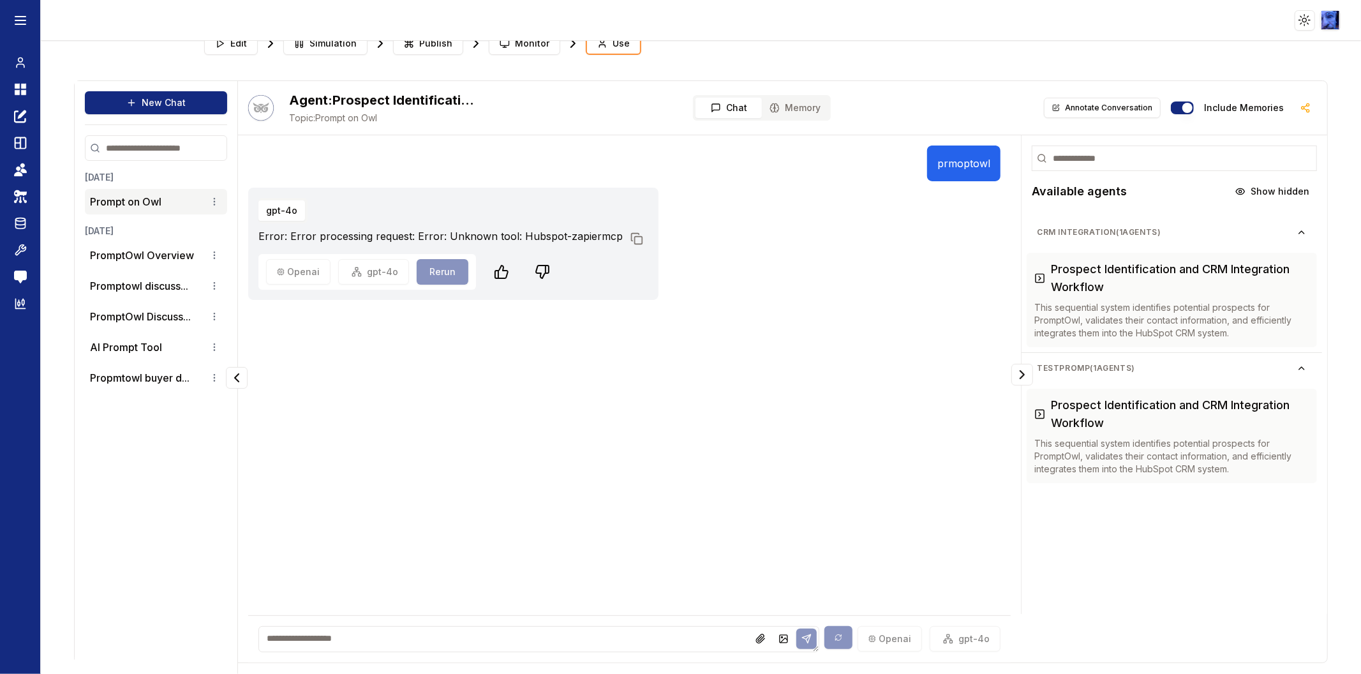
click at [948, 161] on p "prmoptowl" at bounding box center [963, 163] width 53 height 15
click at [605, 51] on button "Use" at bounding box center [614, 43] width 56 height 23
click at [96, 98] on button "New Chat" at bounding box center [156, 102] width 142 height 23
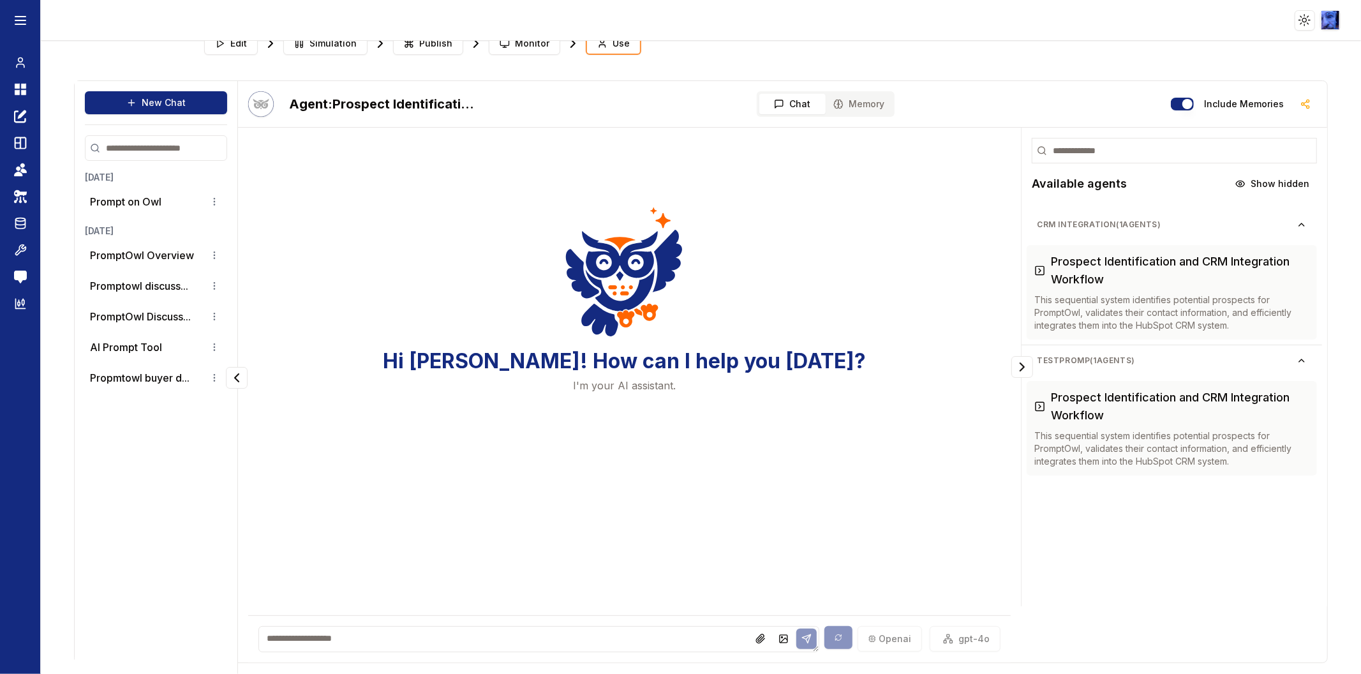
click at [356, 630] on textarea at bounding box center [539, 639] width 562 height 26
paste textarea "*********"
type textarea "*********"
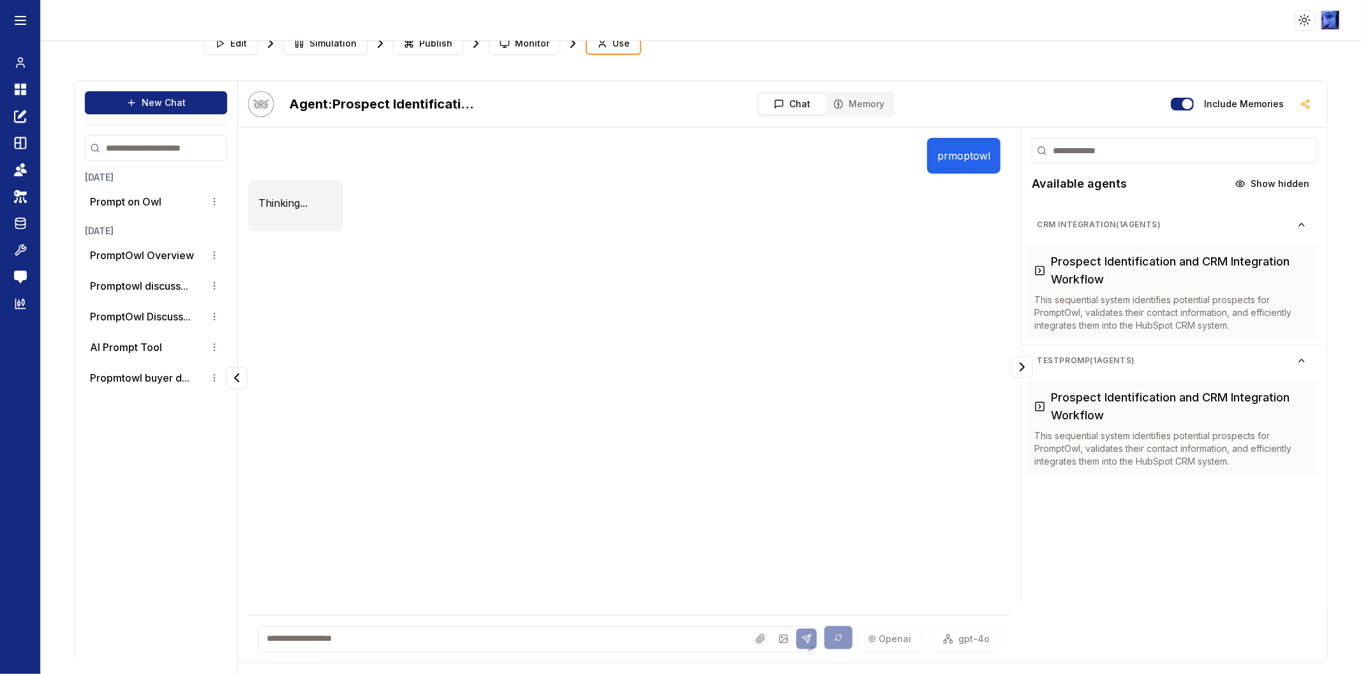
scroll to position [0, 0]
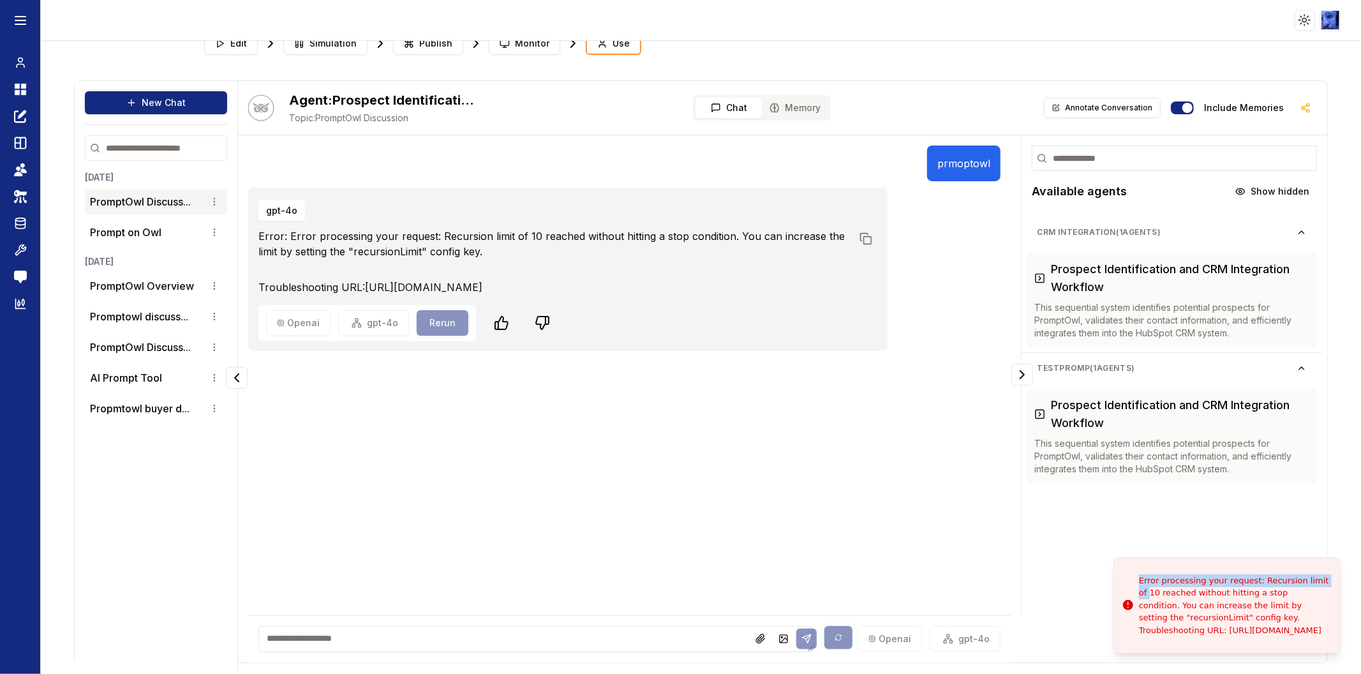
drag, startPoint x: 1291, startPoint y: 647, endPoint x: 1133, endPoint y: 582, distance: 171.1
click at [1133, 582] on li "Error processing your request: Recursion limit of 10 reached without hitting a …" at bounding box center [1226, 605] width 227 height 96
click at [1152, 582] on div "Error processing your request: Recursion limit of 10 reached without hitting a …" at bounding box center [1234, 605] width 191 height 63
drag, startPoint x: 1137, startPoint y: 571, endPoint x: 1156, endPoint y: 572, distance: 19.2
click at [1156, 572] on li "Error processing your request: Recursion limit of 10 reached without hitting a …" at bounding box center [1246, 605] width 227 height 96
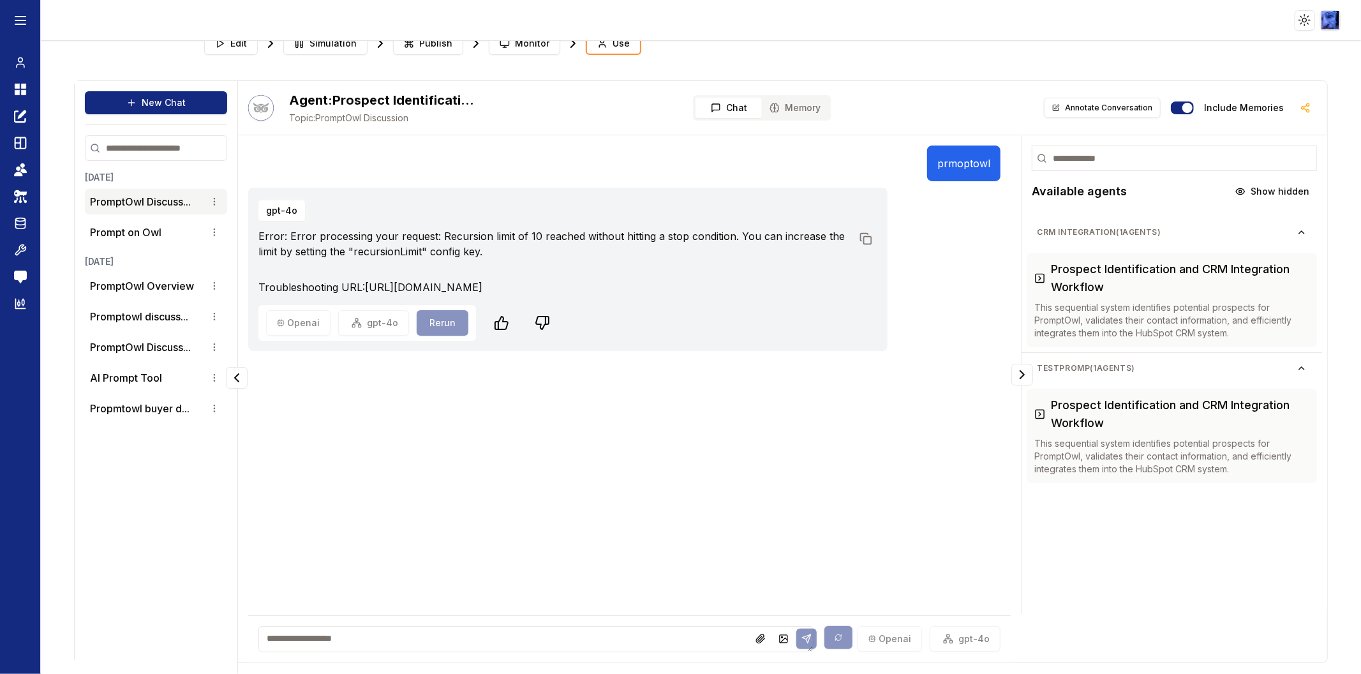
click at [626, 437] on div "prmoptowl gpt-4o Error: Error processing your request: Recursion limit of 10 re…" at bounding box center [629, 347] width 763 height 405
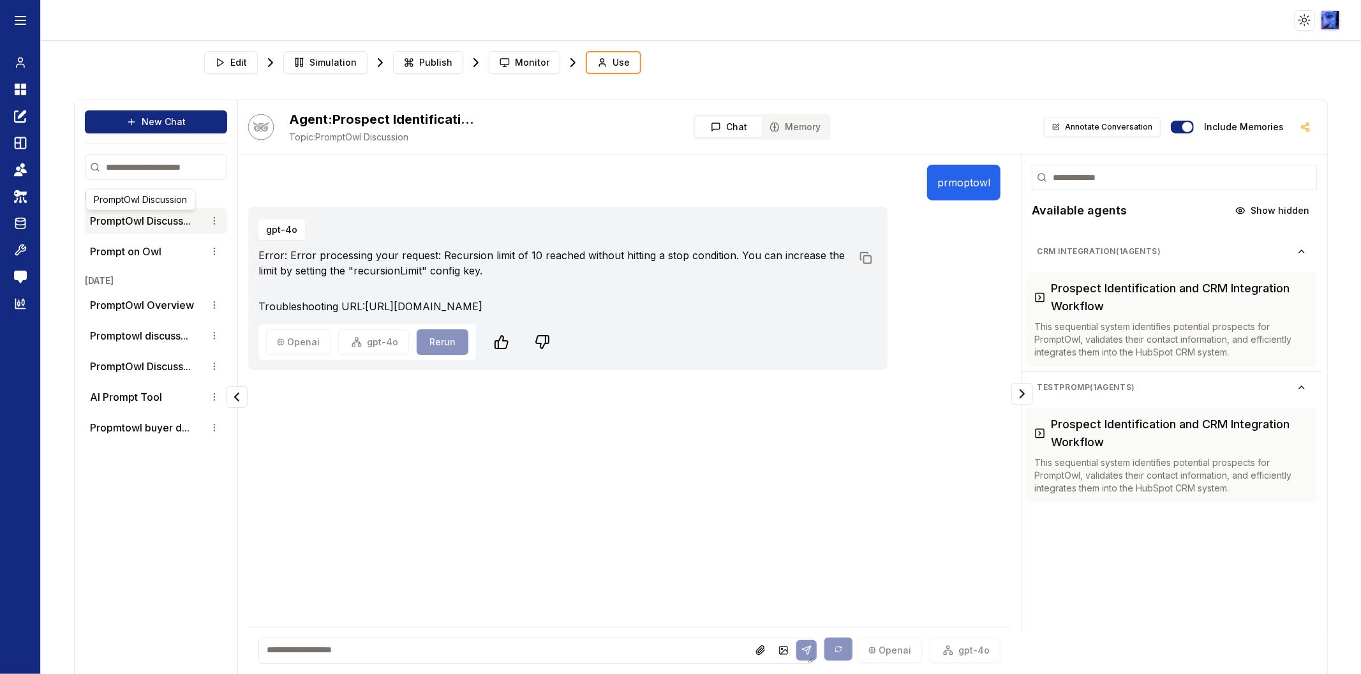
click at [145, 222] on button "PromptOwl Discuss..." at bounding box center [140, 220] width 101 height 15
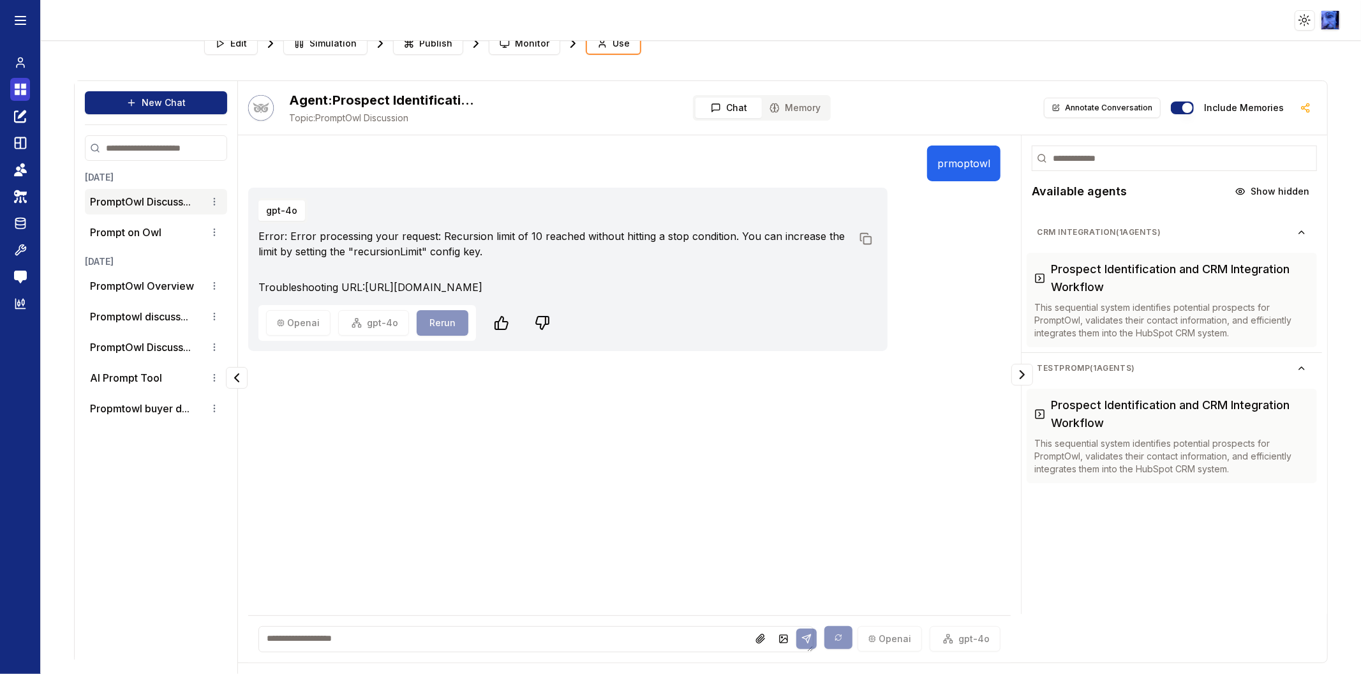
click at [21, 90] on icon at bounding box center [23, 92] width 5 height 5
click at [20, 110] on icon at bounding box center [20, 115] width 13 height 15
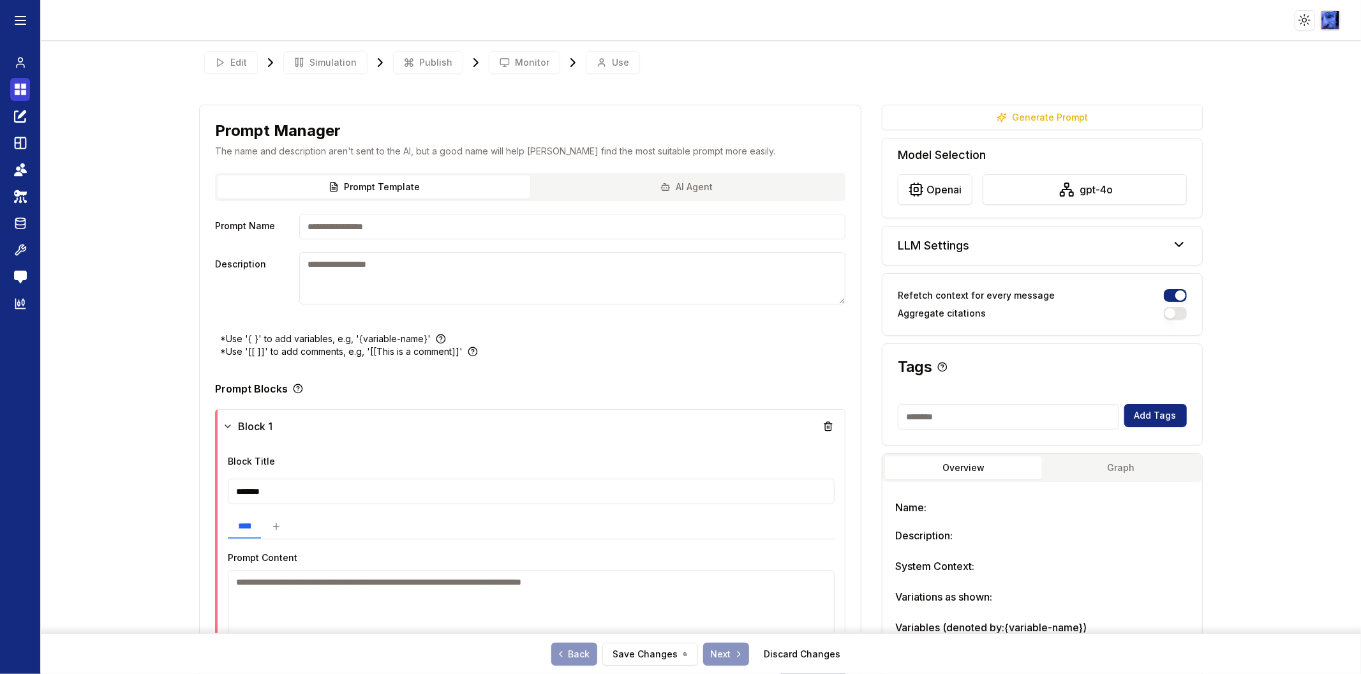
click at [27, 87] on link "Dashboard" at bounding box center [20, 89] width 20 height 23
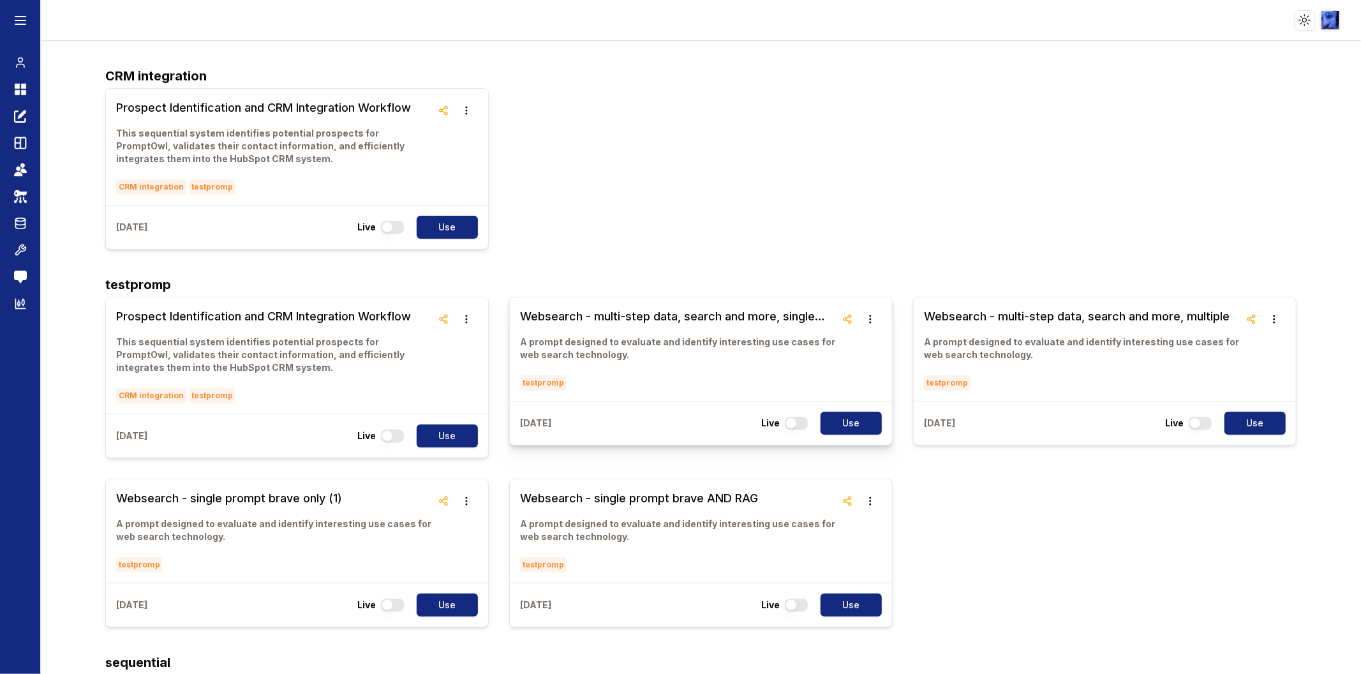
scroll to position [142, 0]
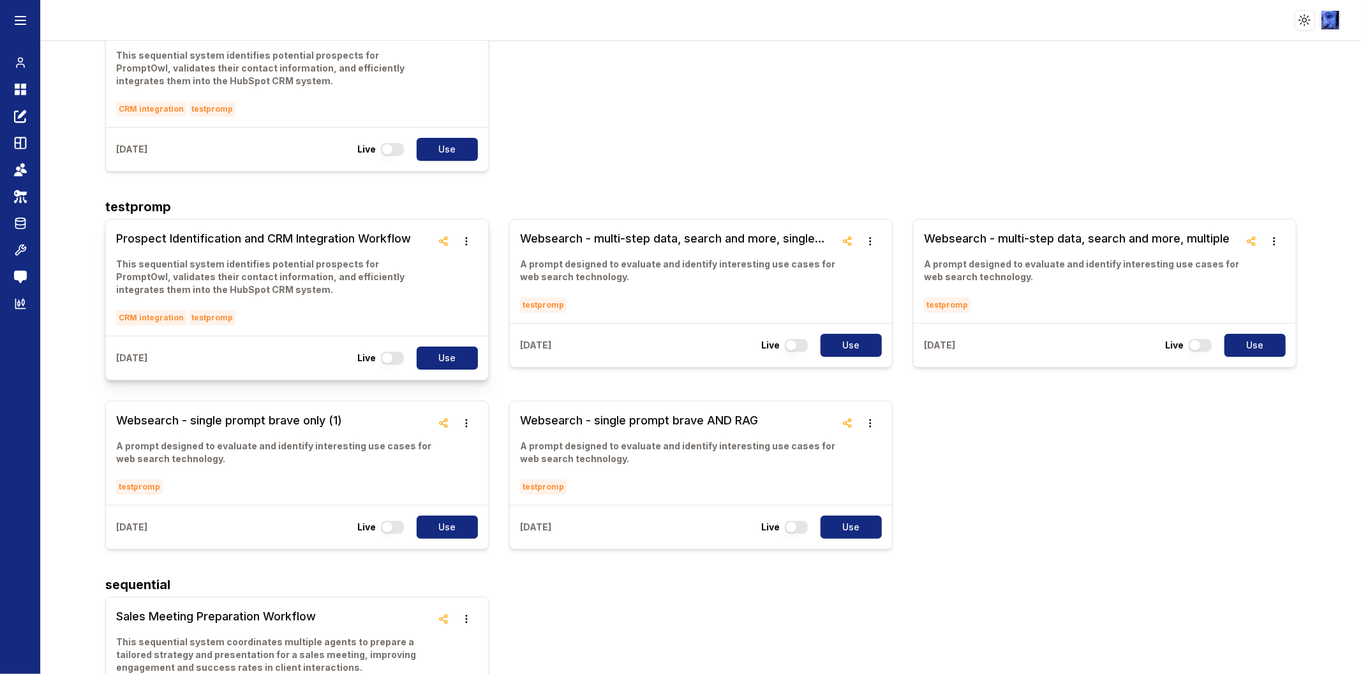
click at [346, 239] on h3 "Prospect Identification and CRM Integration Workflow" at bounding box center [274, 239] width 316 height 18
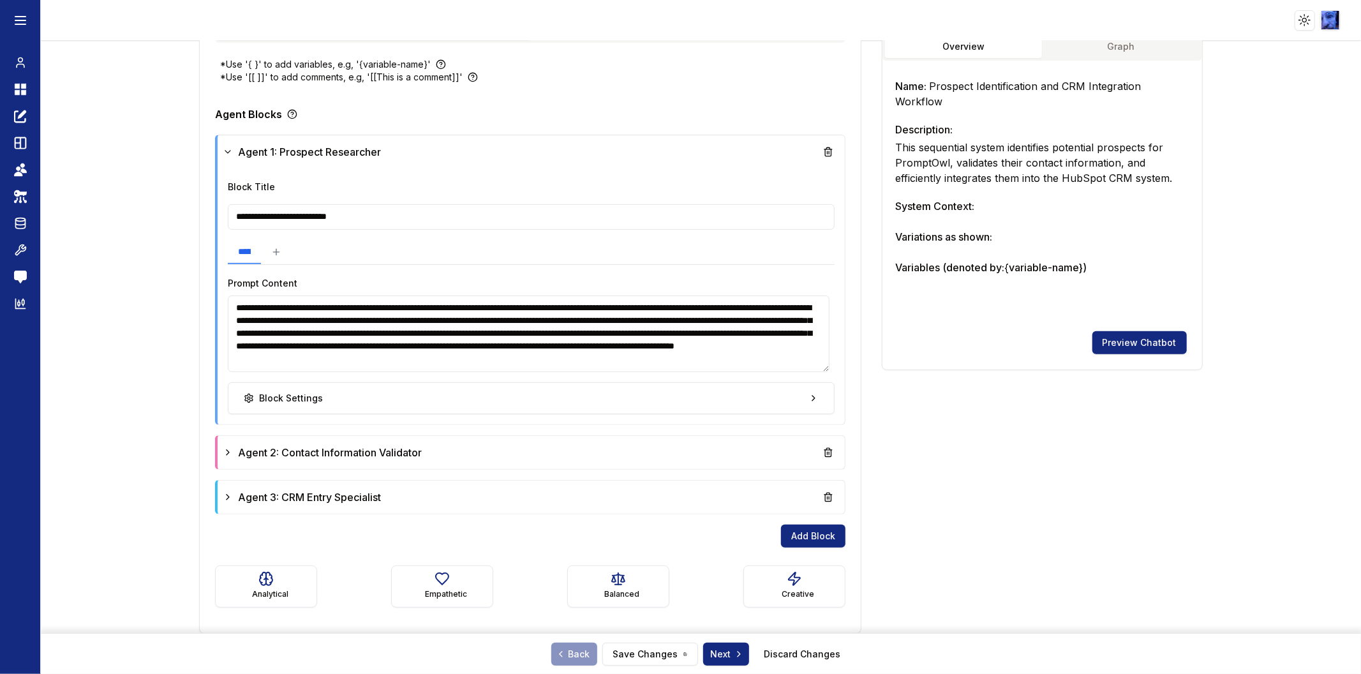
scroll to position [11, 0]
click at [780, 362] on textarea "**********" at bounding box center [529, 333] width 602 height 77
click at [777, 408] on button "Block Settings" at bounding box center [532, 398] width 604 height 32
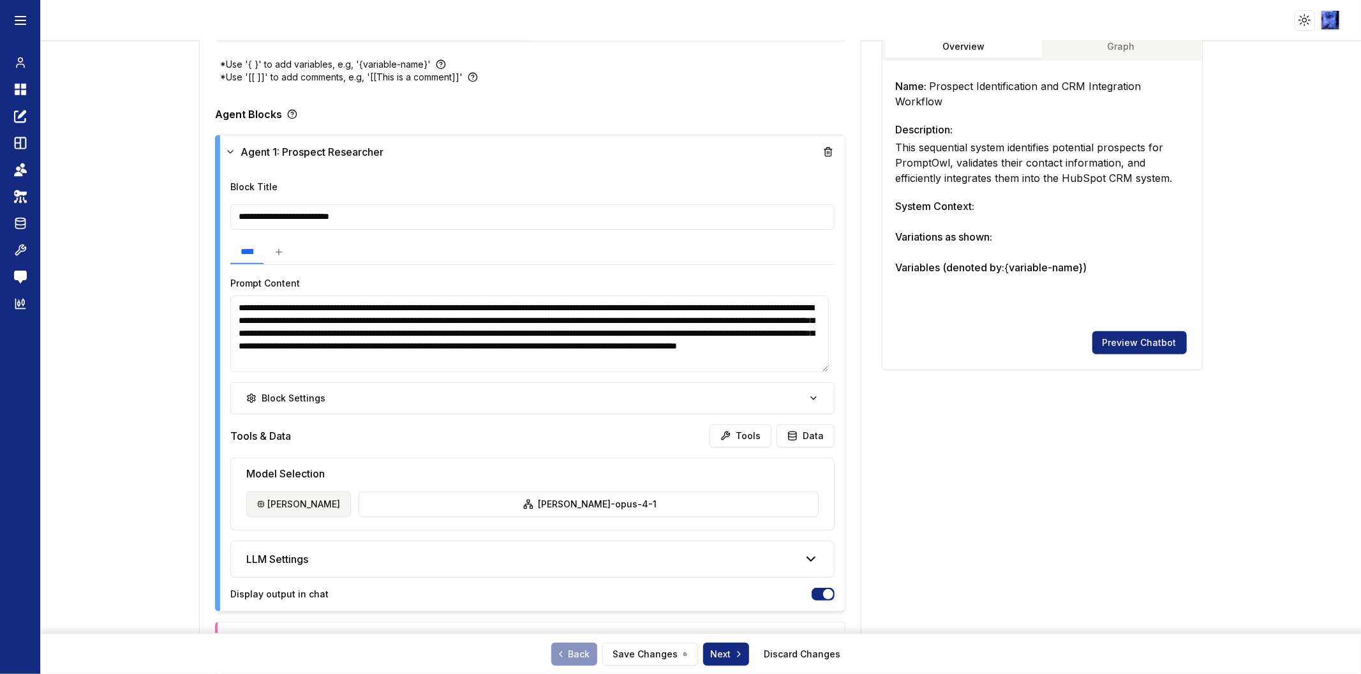
click at [278, 502] on html "**********" at bounding box center [680, 337] width 1361 height 674
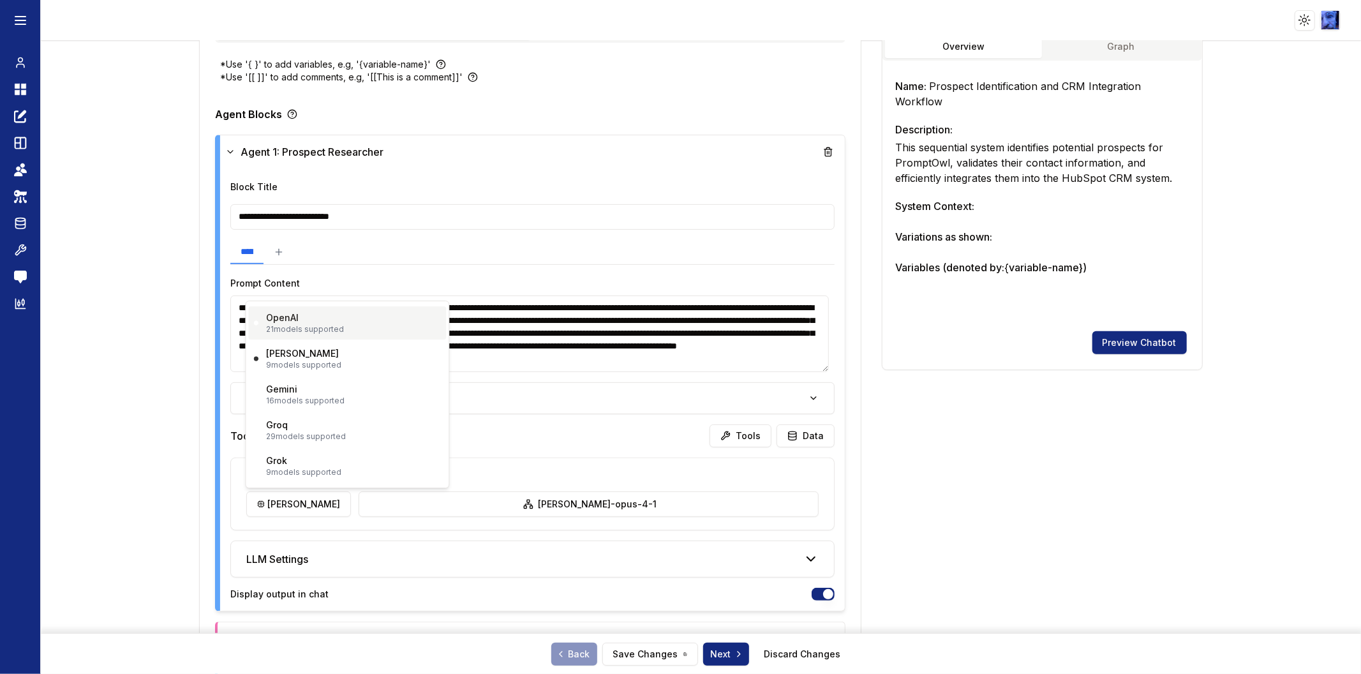
click at [314, 323] on div "OpenAI 21 models supported" at bounding box center [305, 322] width 78 height 23
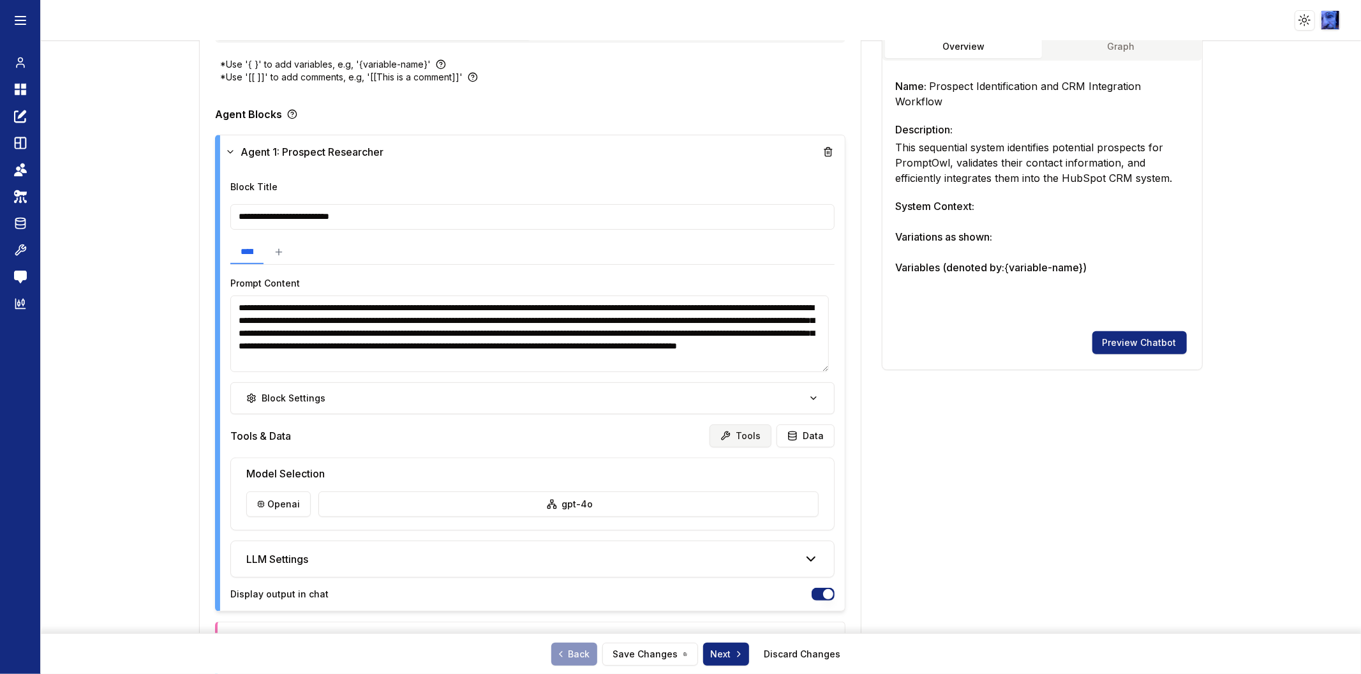
click at [737, 434] on button "Tools" at bounding box center [741, 435] width 62 height 23
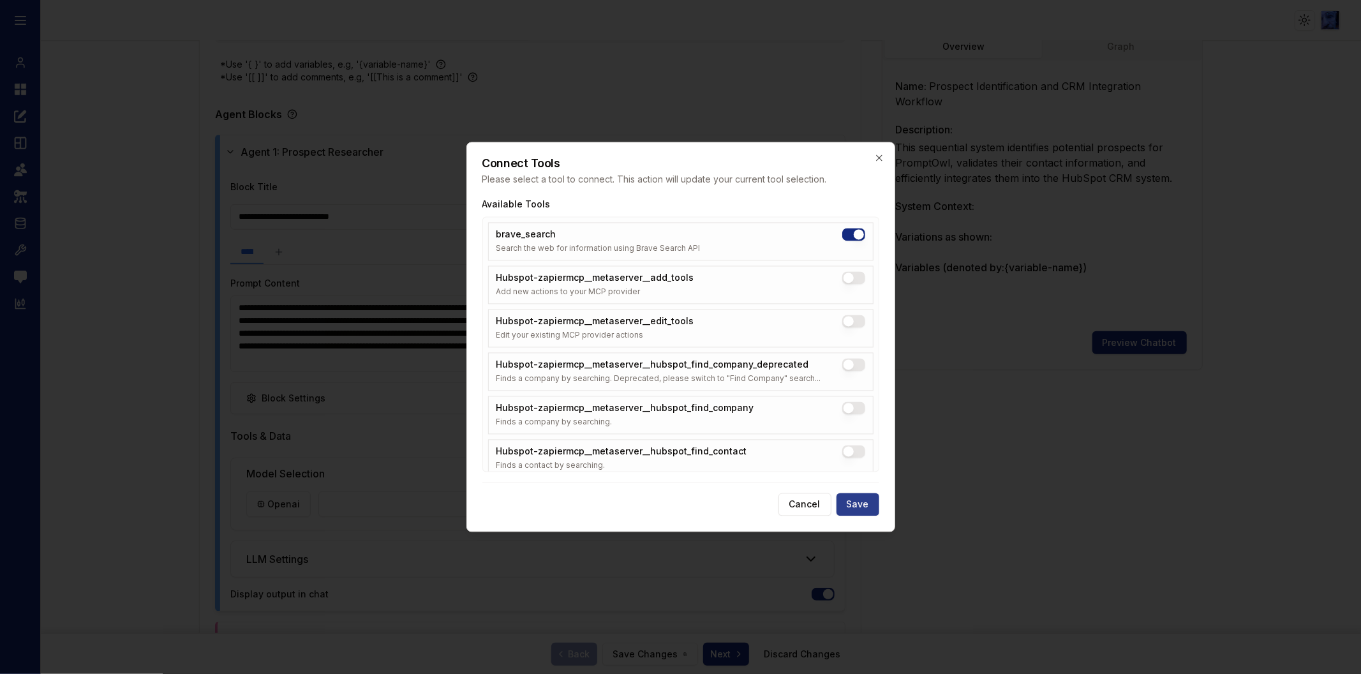
click at [866, 507] on button "Save" at bounding box center [858, 504] width 43 height 23
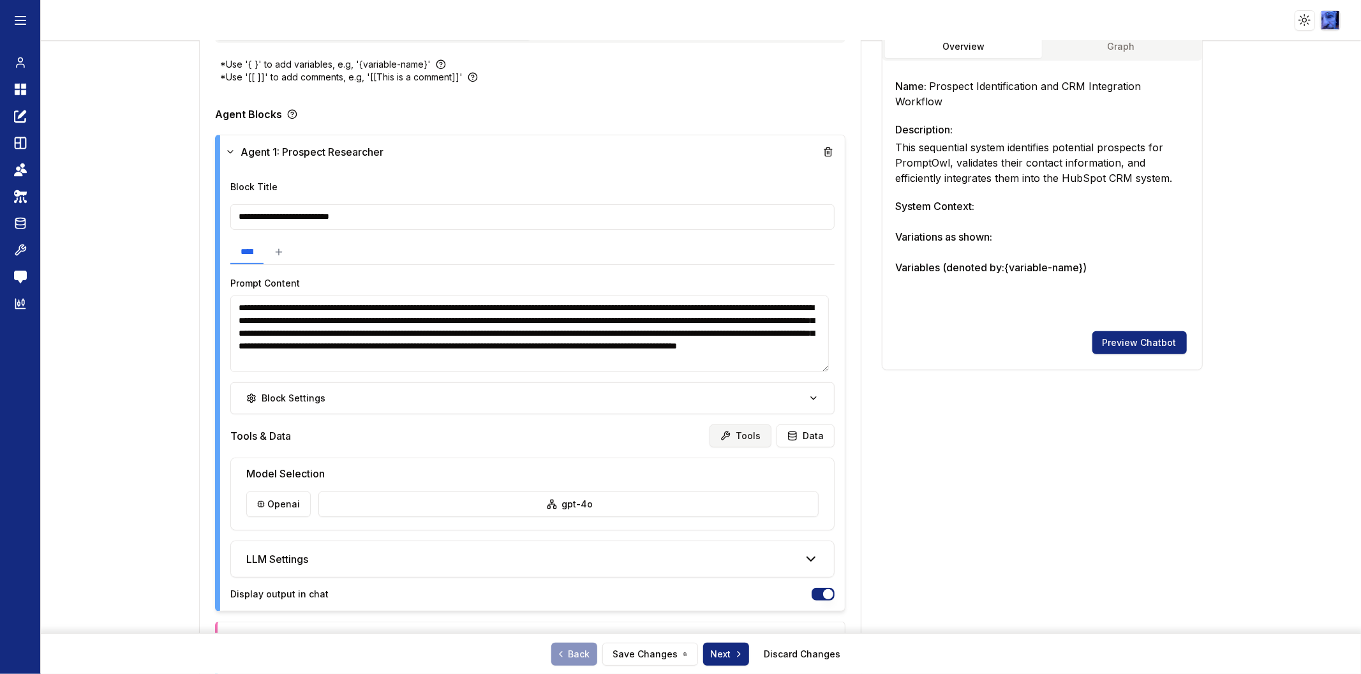
click at [745, 438] on button "Tools" at bounding box center [741, 435] width 62 height 23
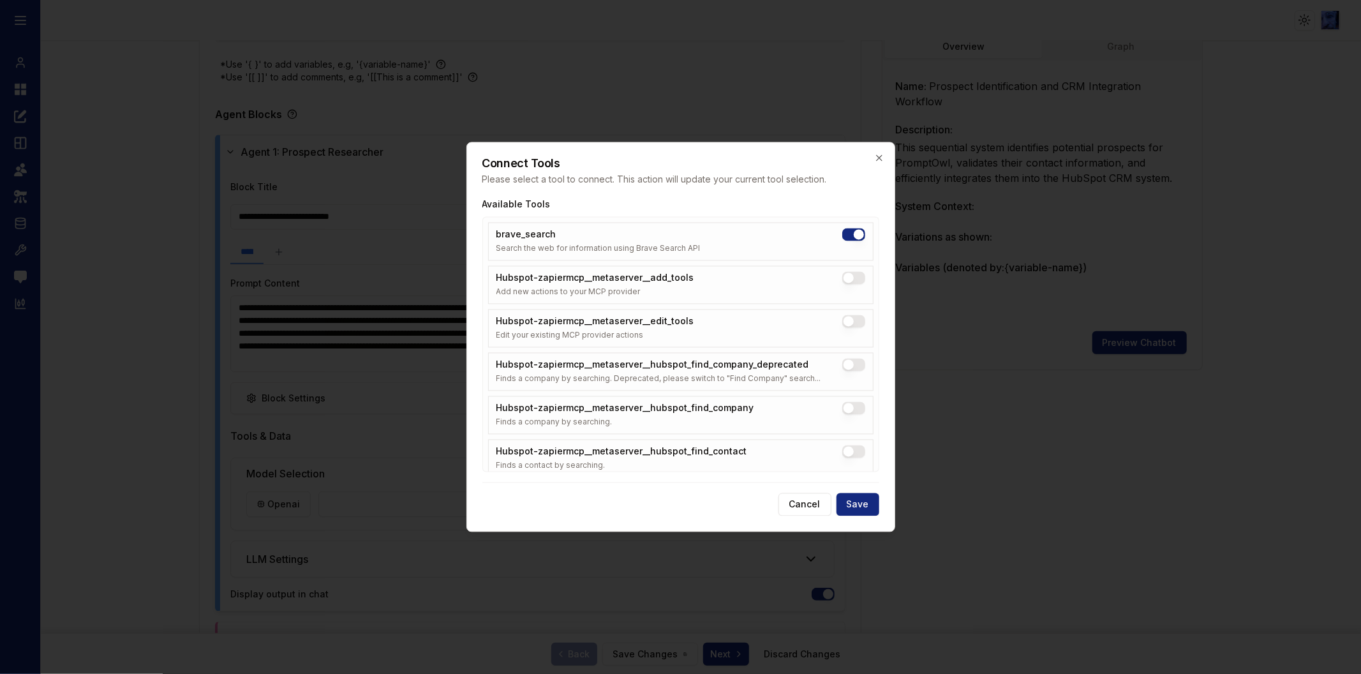
click at [842, 235] on button "brave_search" at bounding box center [853, 234] width 23 height 13
click at [842, 279] on button "Hubspot-zapiermcp__metaserver__add_tools" at bounding box center [853, 278] width 23 height 13
click at [843, 411] on button "Hubspot-zapiermcp__metaserver__hubspot_find_company" at bounding box center [853, 408] width 23 height 13
click at [852, 498] on button "Save" at bounding box center [858, 504] width 43 height 23
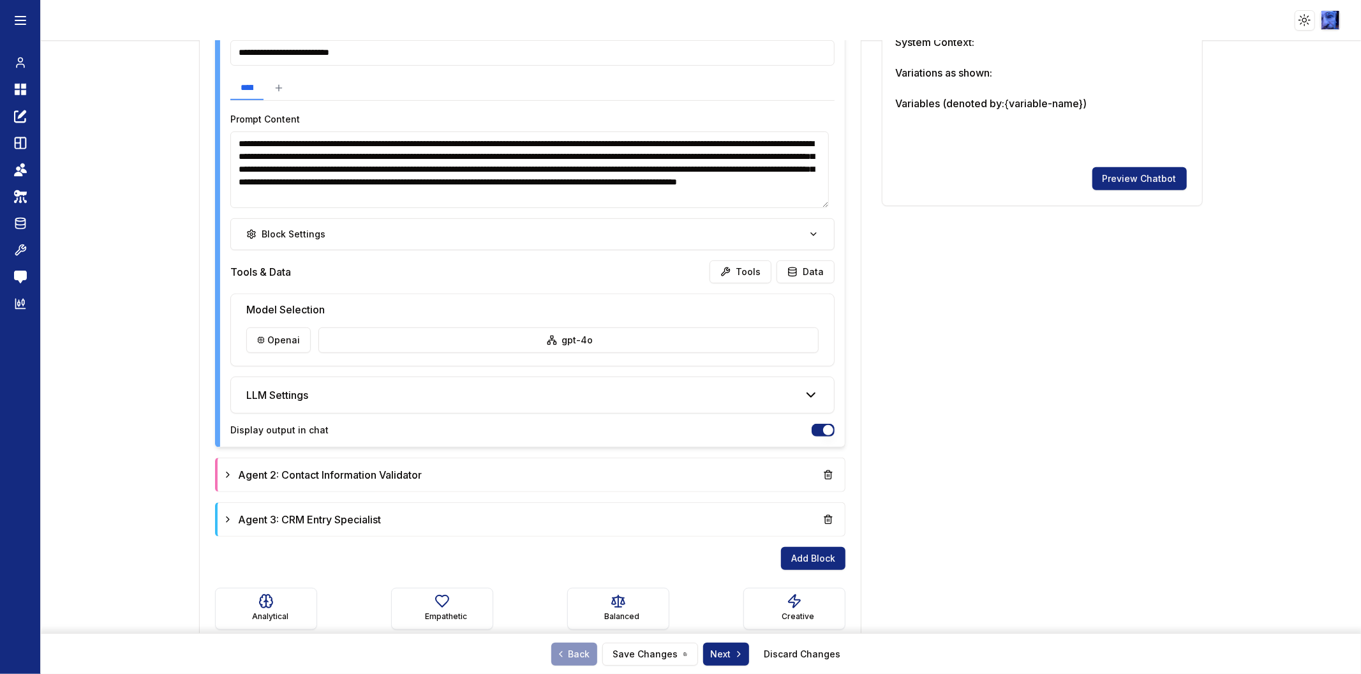
scroll to position [489, 0]
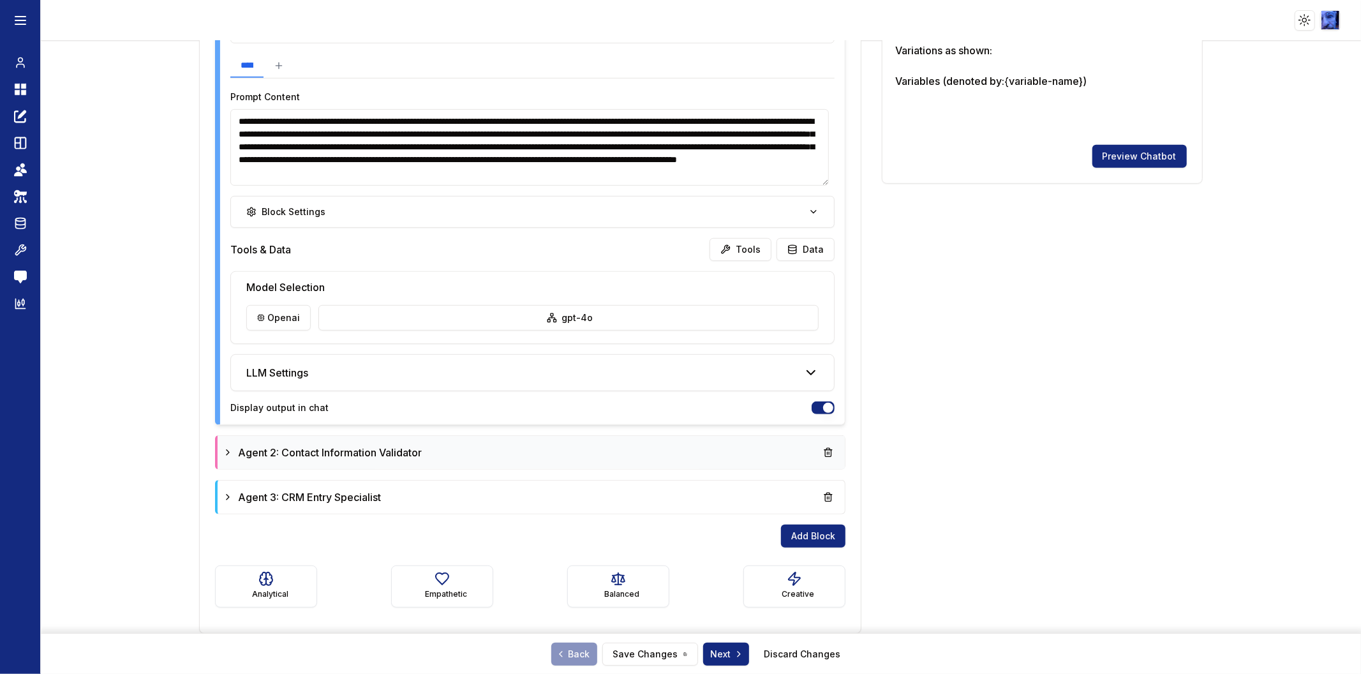
click at [402, 462] on div "Agent 2: Contact Information Validator" at bounding box center [531, 452] width 617 height 23
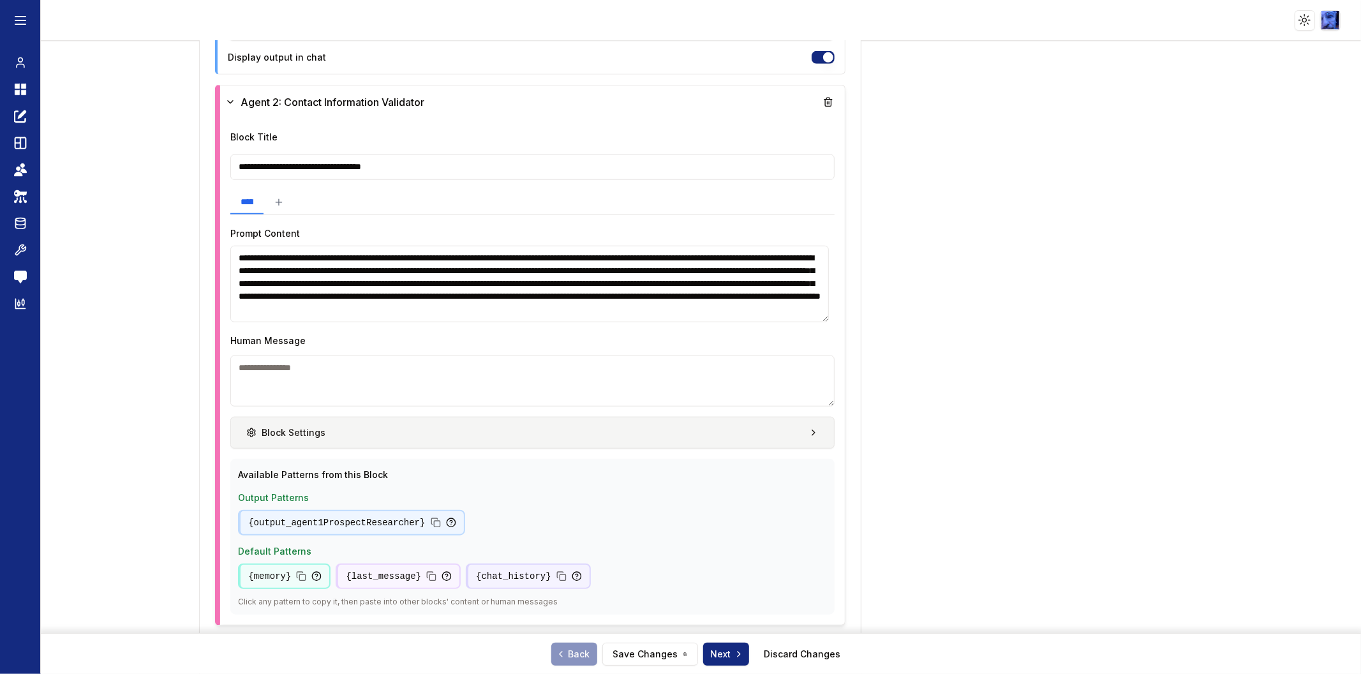
scroll to position [844, 0]
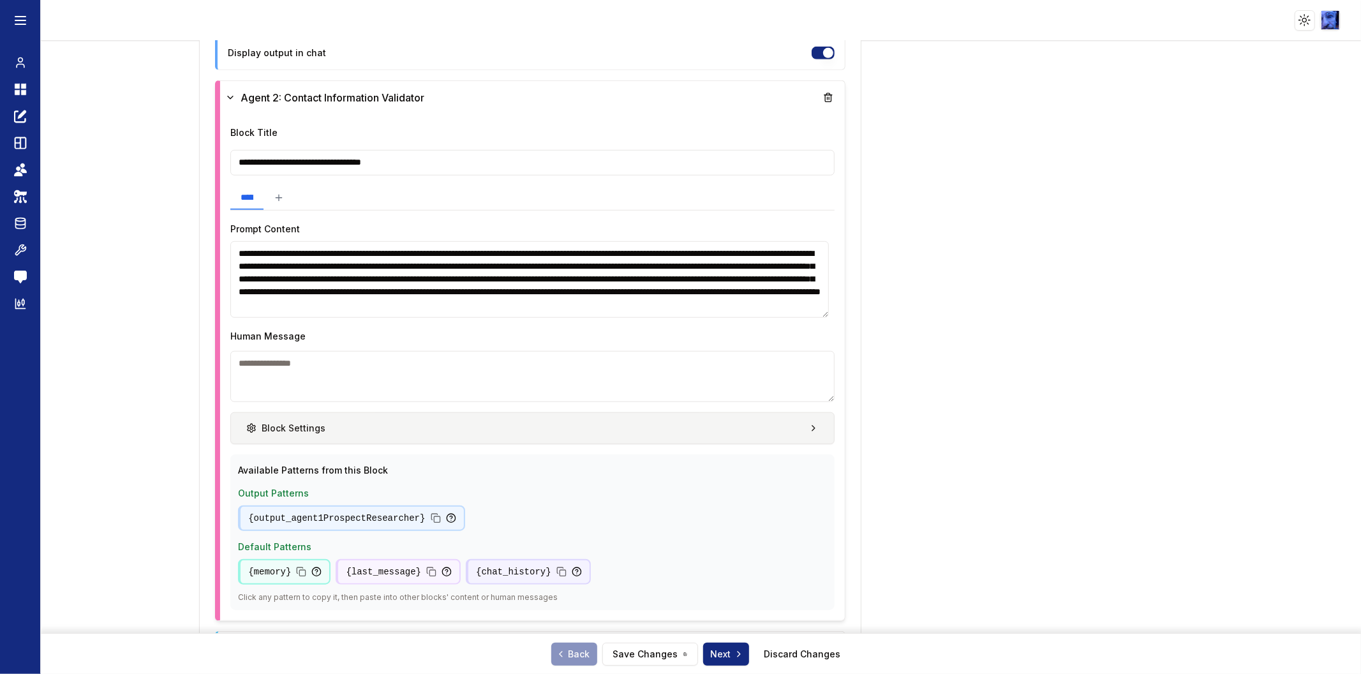
click at [735, 429] on button "Block Settings" at bounding box center [532, 428] width 604 height 32
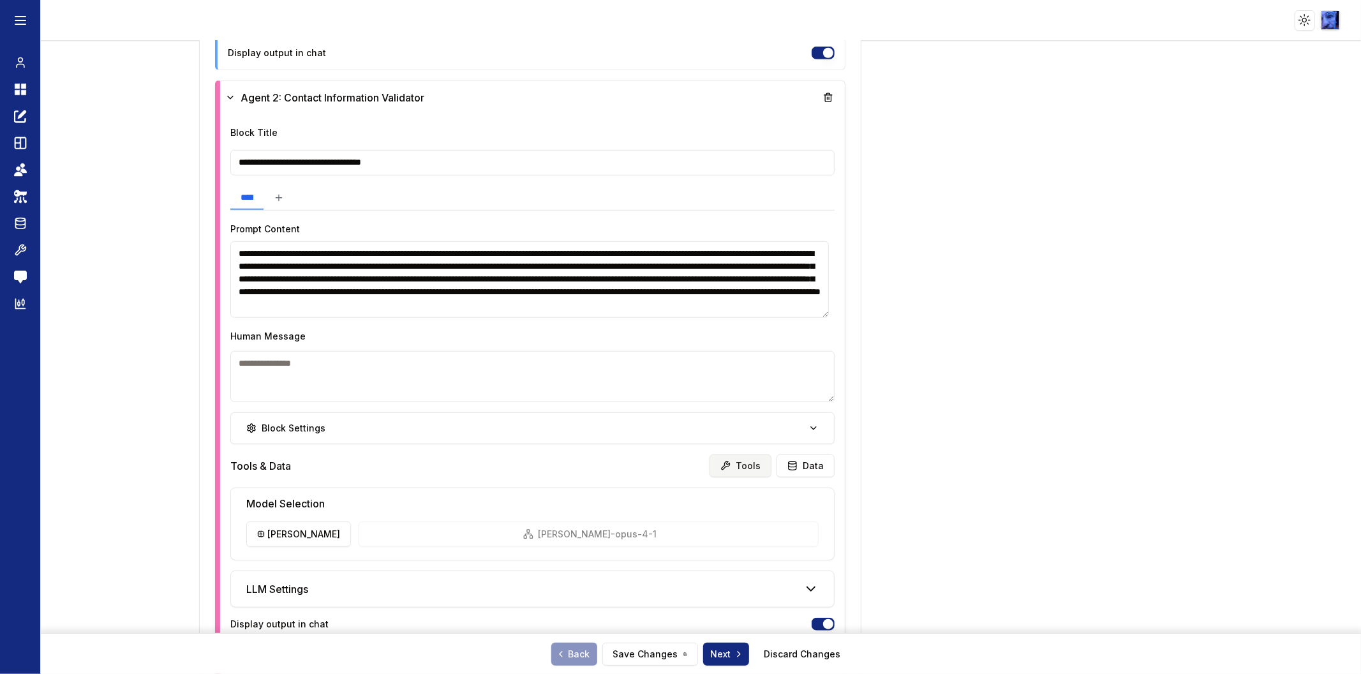
click at [731, 470] on button "Tools" at bounding box center [741, 465] width 62 height 23
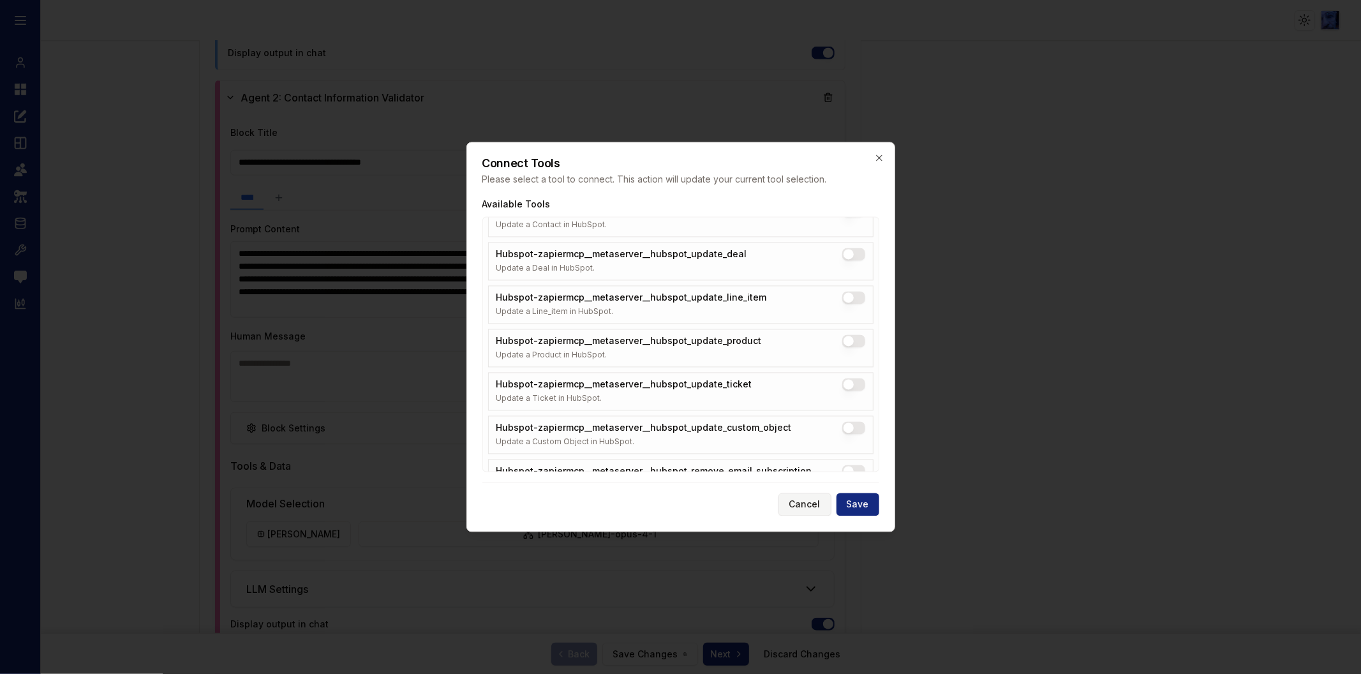
scroll to position [1780, 0]
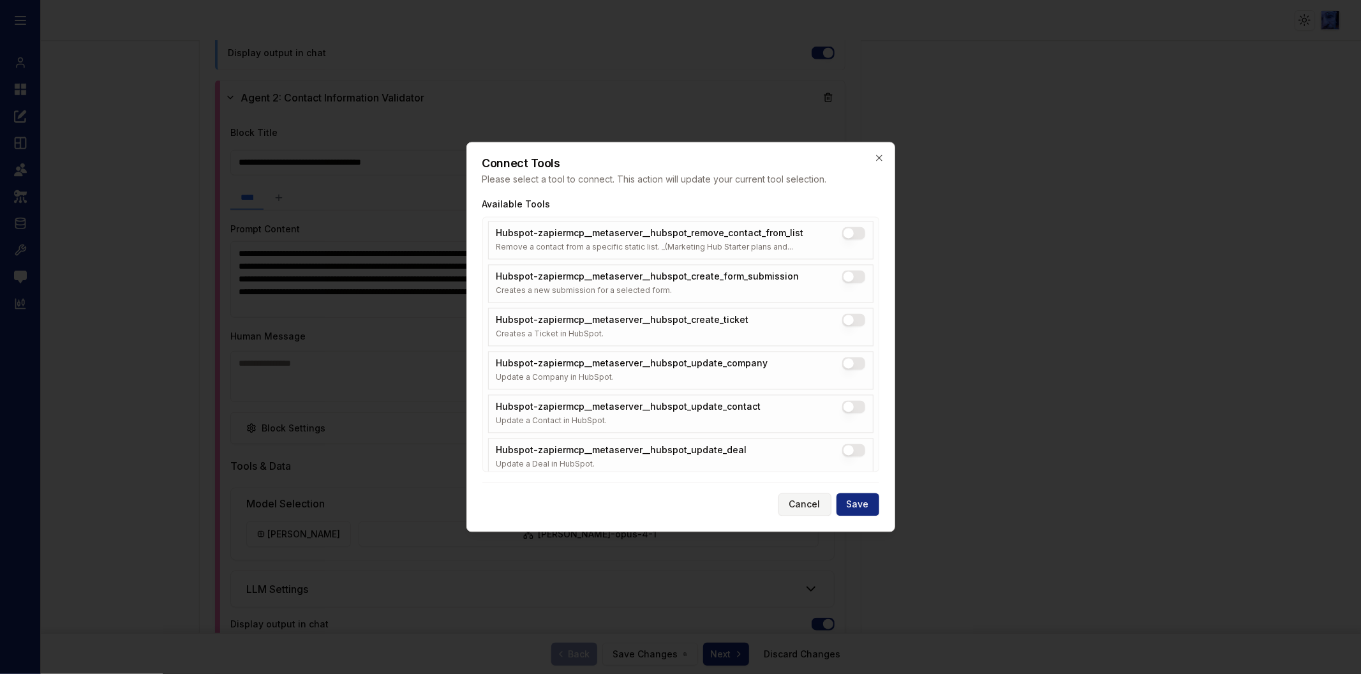
click at [817, 502] on button "Cancel" at bounding box center [804, 504] width 53 height 23
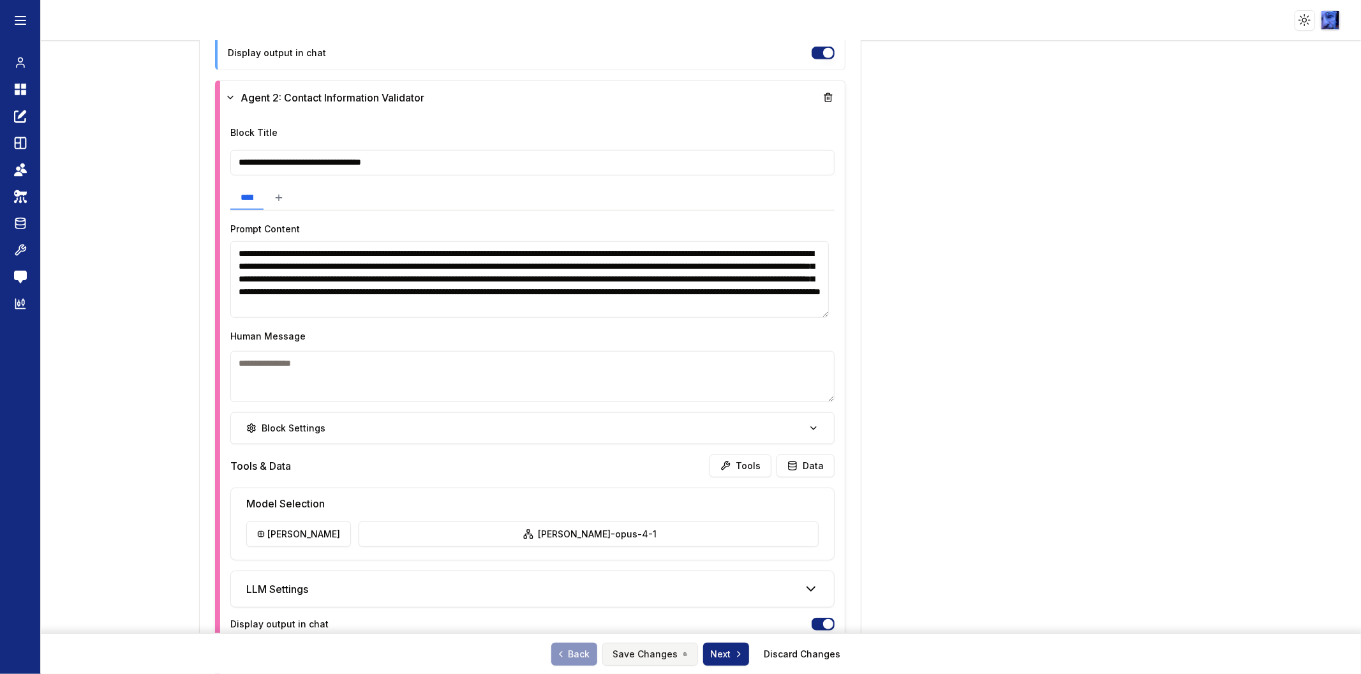
click at [662, 652] on button "Save Changes" at bounding box center [650, 654] width 96 height 23
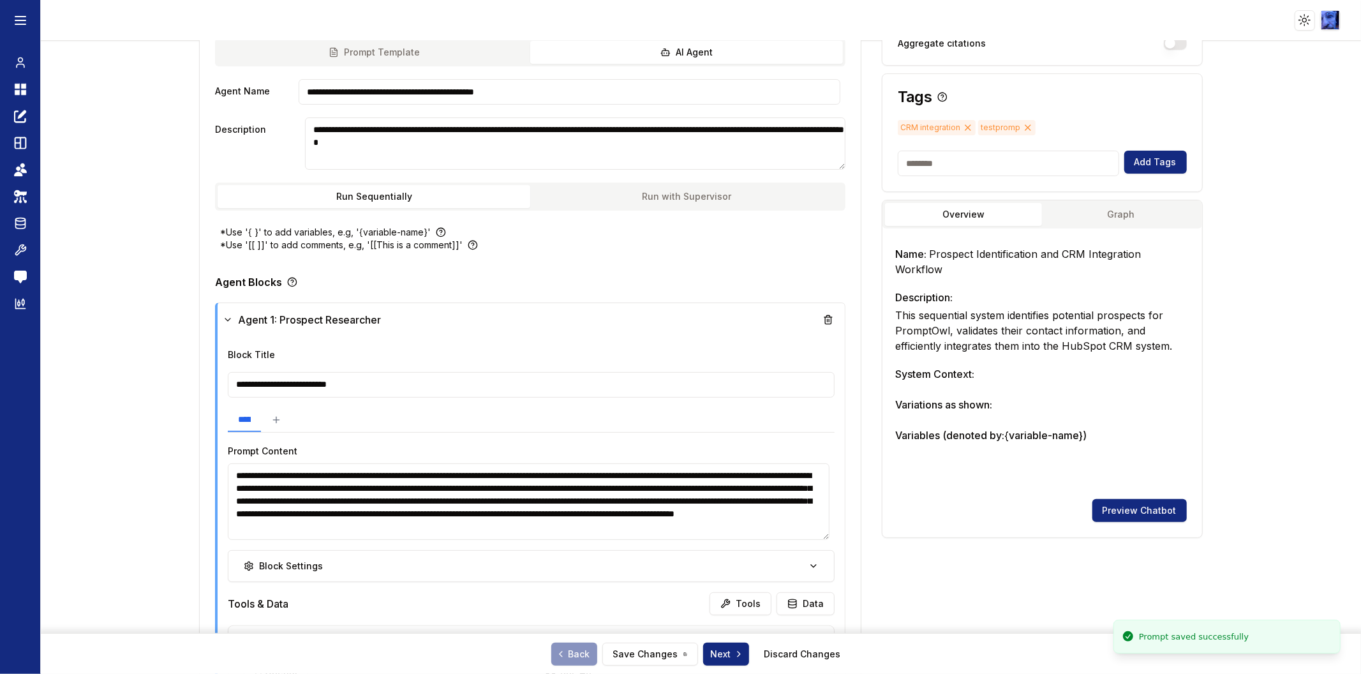
scroll to position [0, 0]
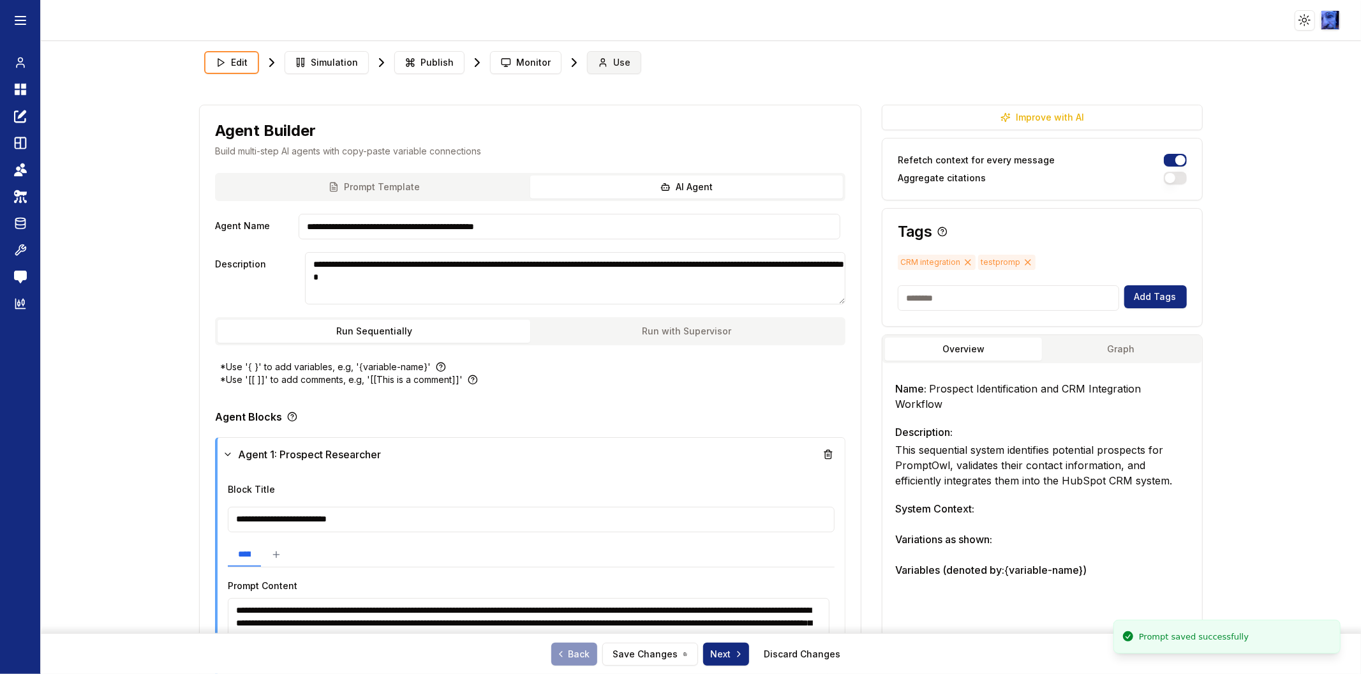
click at [613, 64] on span "Use" at bounding box center [621, 62] width 17 height 13
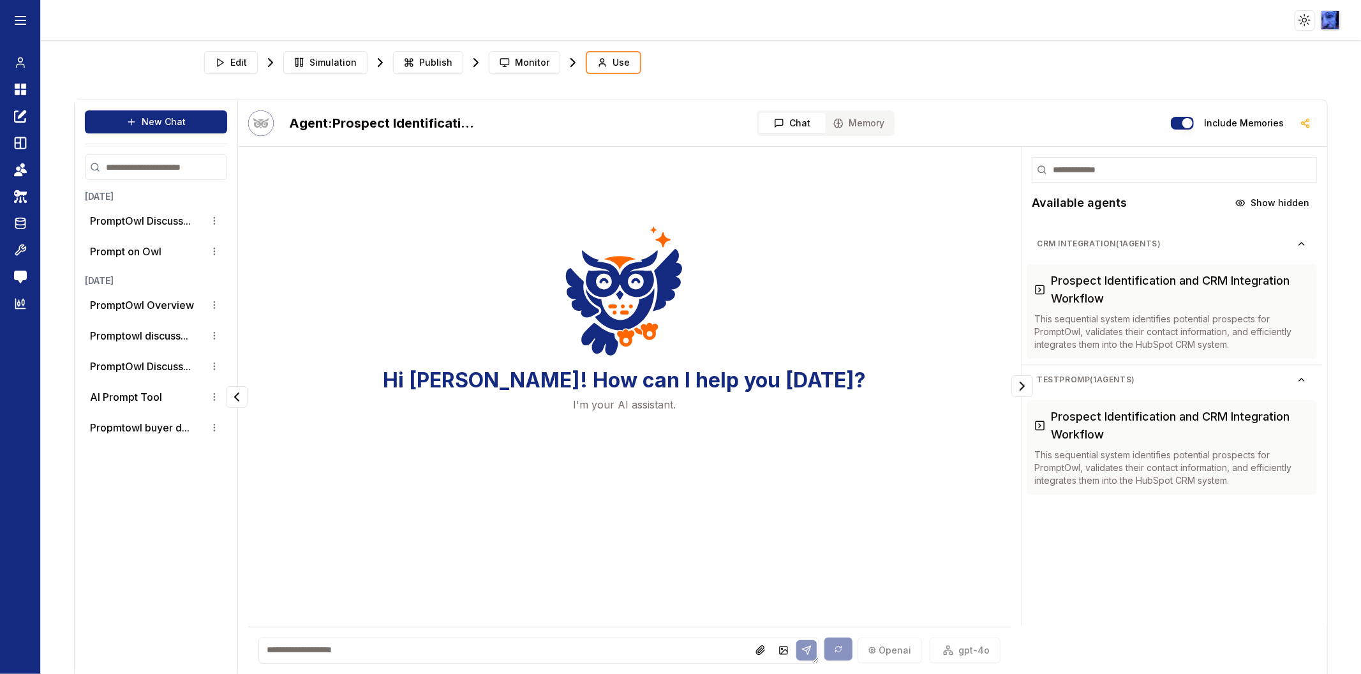
click at [352, 651] on textarea at bounding box center [539, 650] width 562 height 26
type textarea "****"
click at [803, 646] on icon at bounding box center [806, 651] width 10 height 10
